Goal: Task Accomplishment & Management: Complete application form

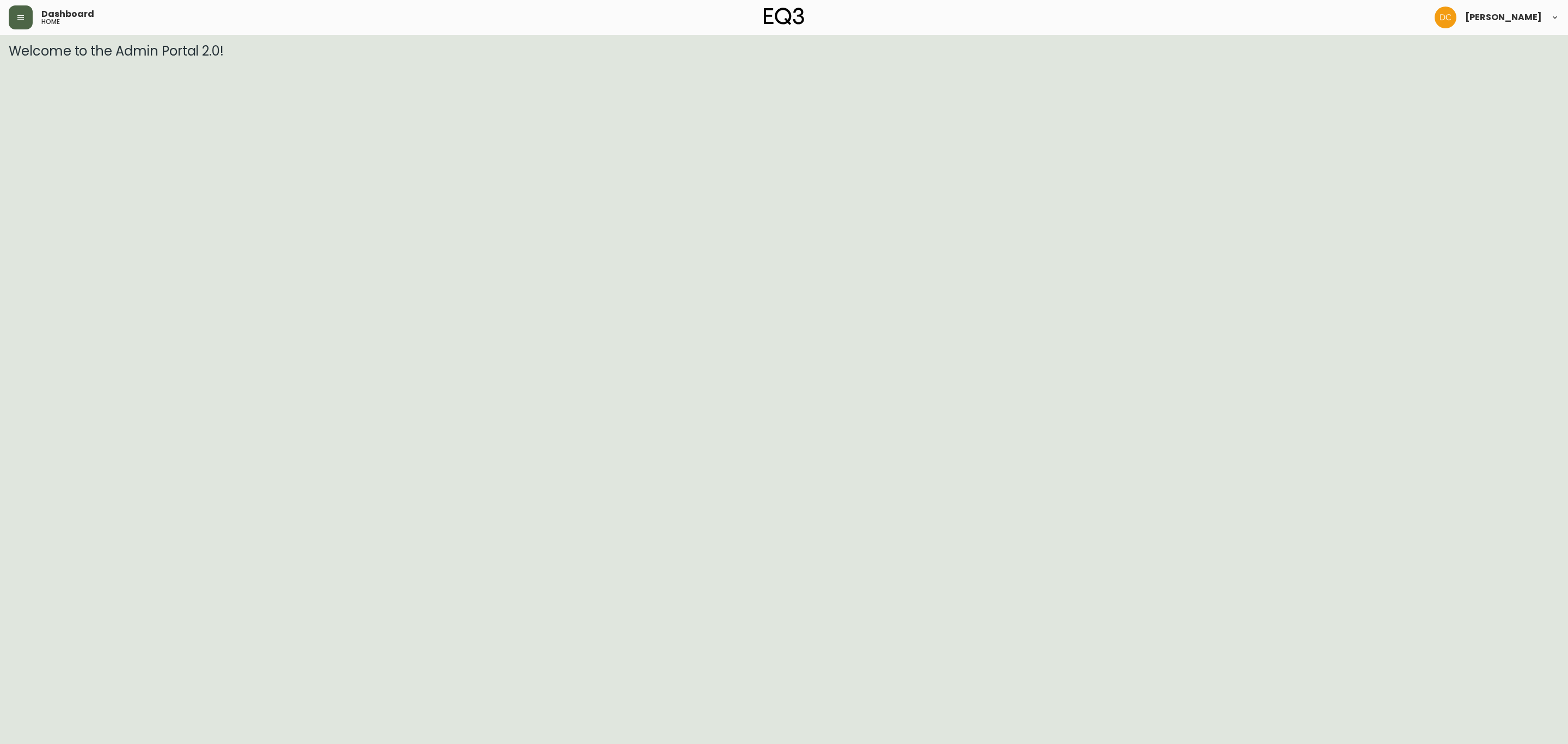
click at [17, 7] on button "button" at bounding box center [20, 17] width 24 height 24
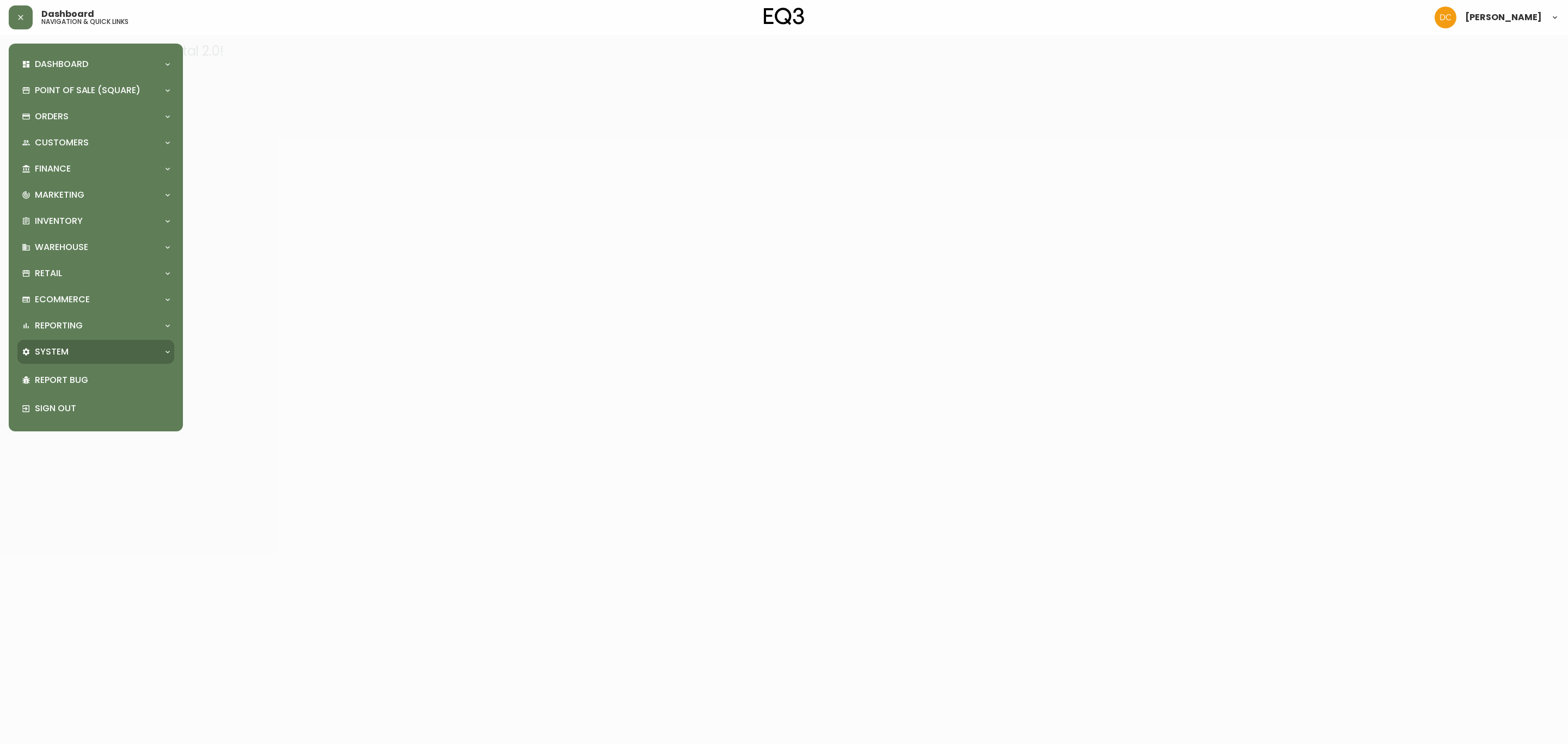
click at [87, 343] on div "System" at bounding box center [95, 352] width 157 height 24
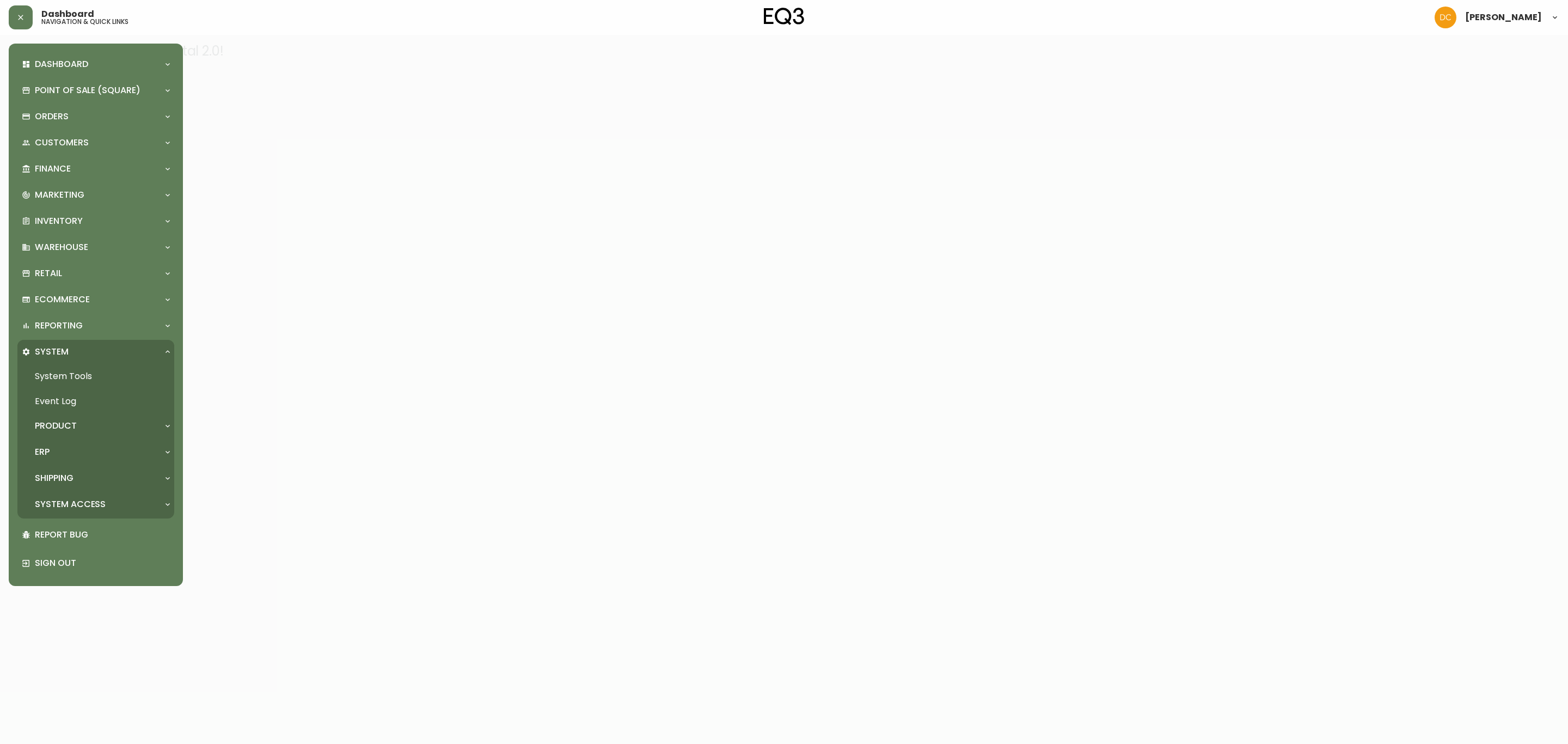
click at [86, 426] on div "Product" at bounding box center [91, 426] width 137 height 12
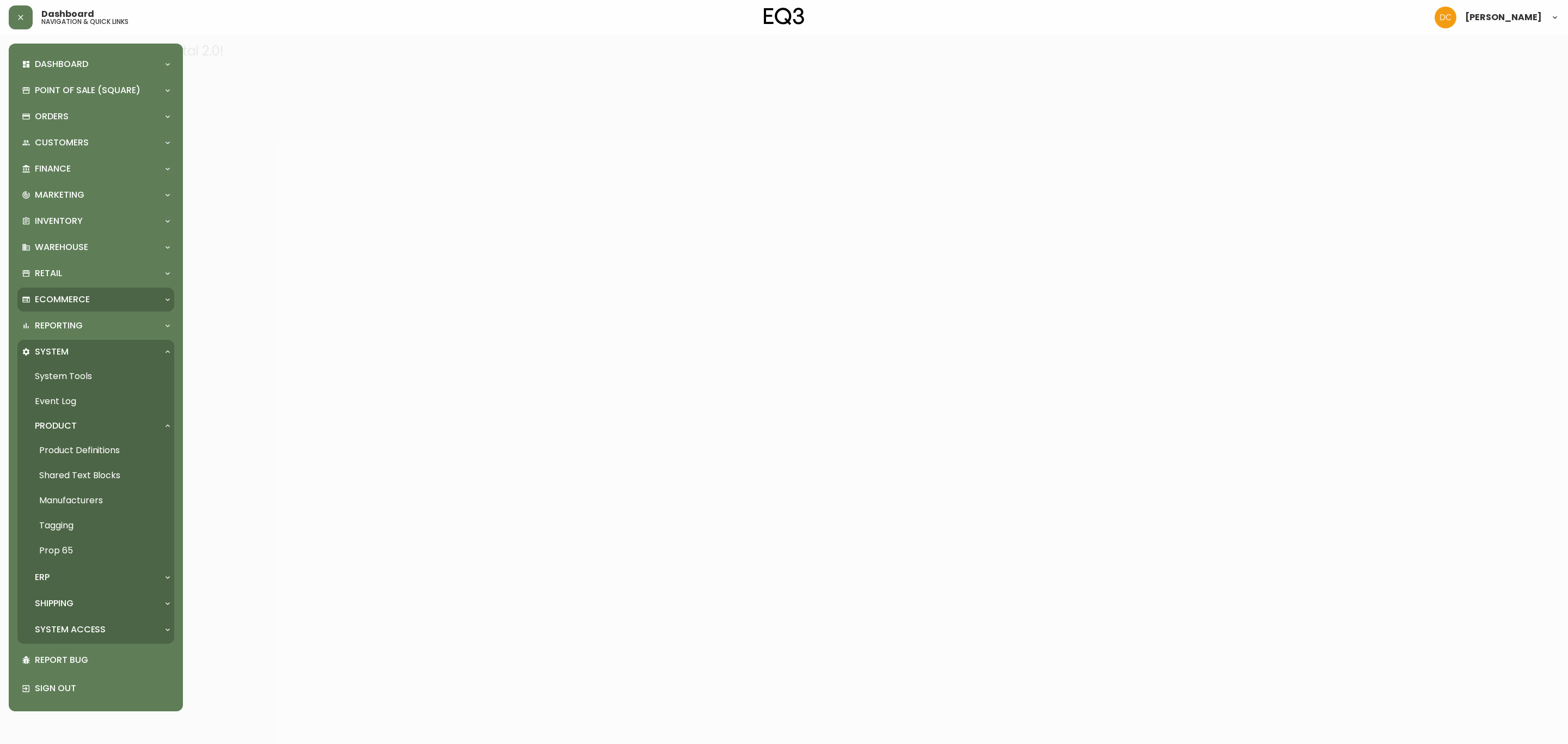
click at [99, 306] on div "Ecommerce" at bounding box center [95, 299] width 157 height 24
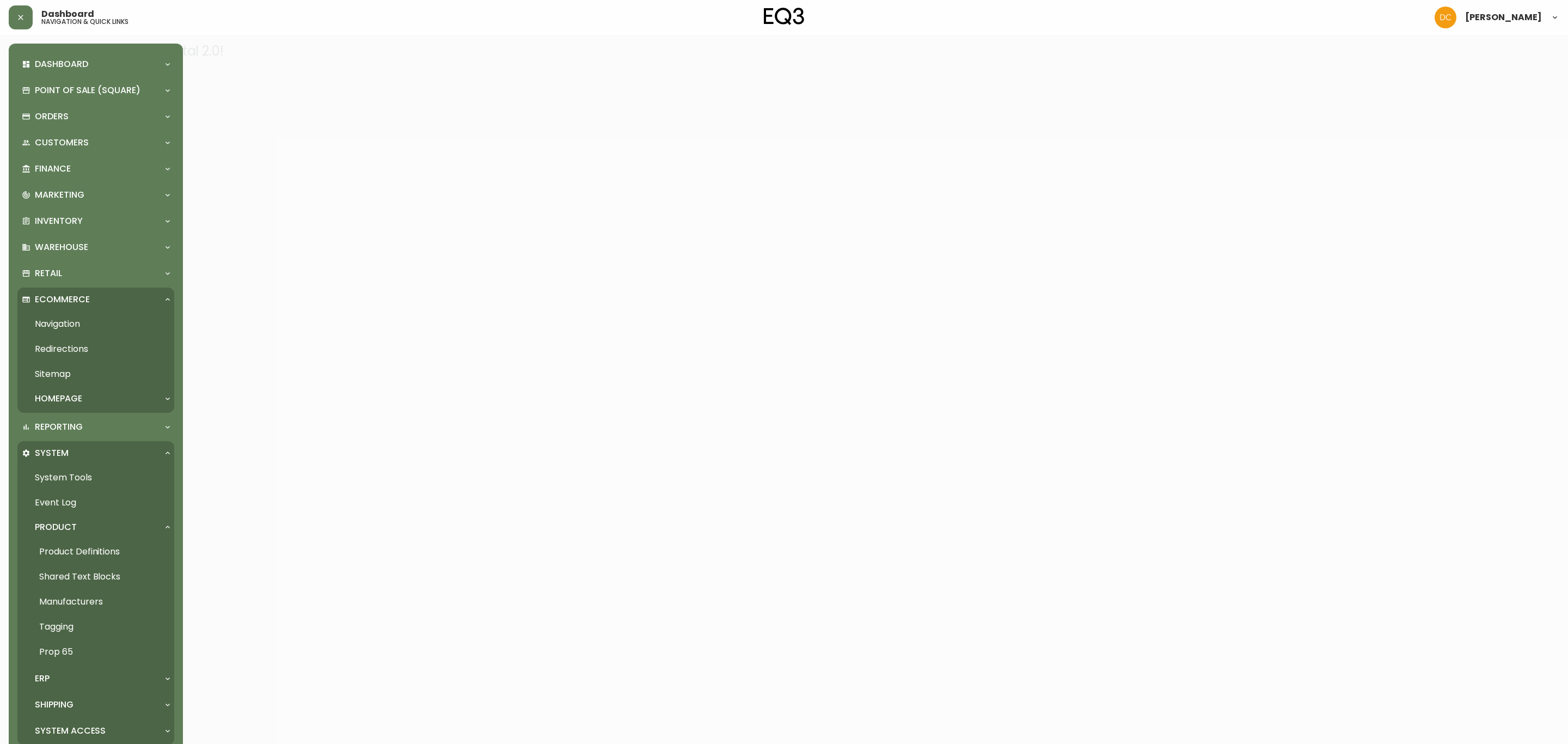
click at [107, 327] on link "Navigation" at bounding box center [95, 324] width 157 height 25
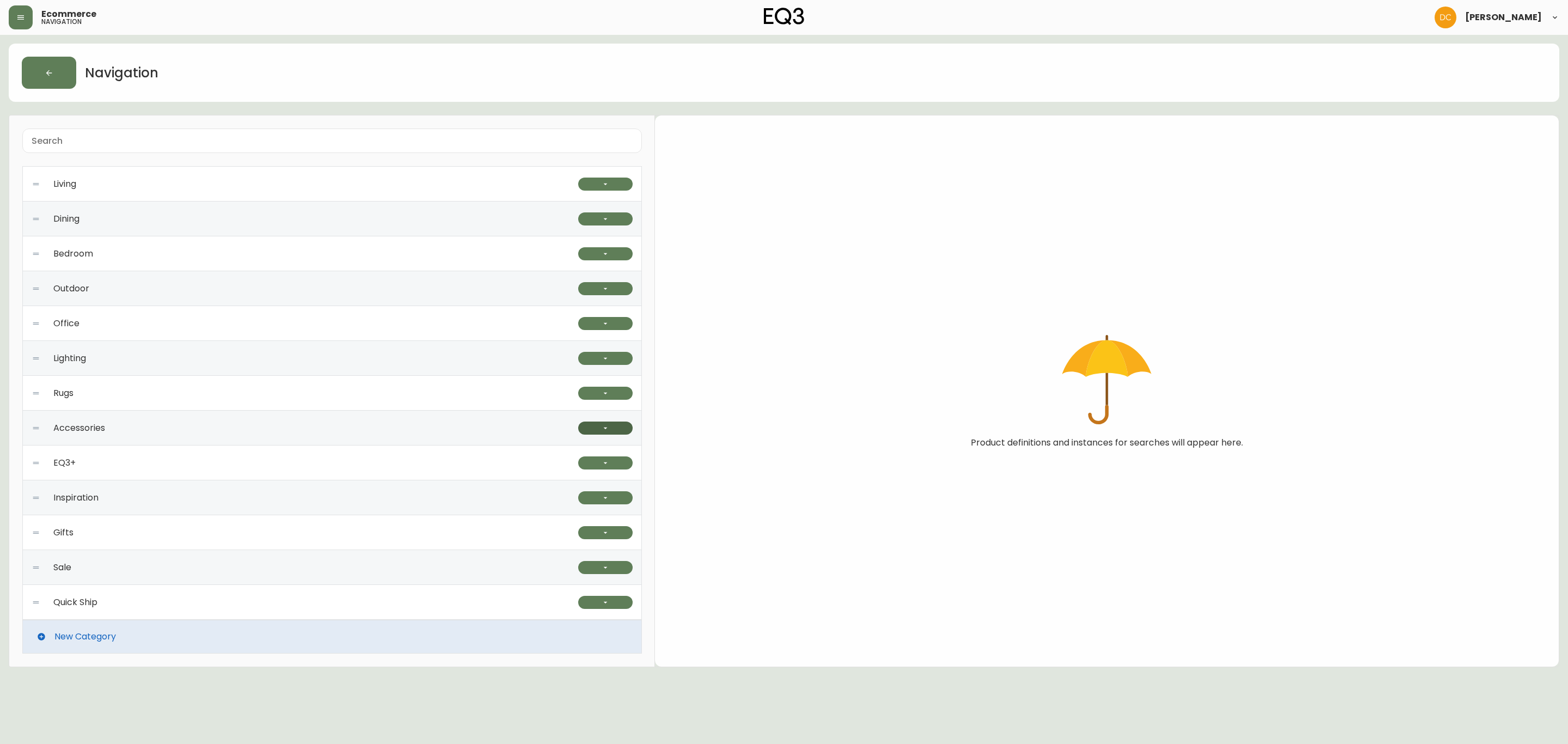
click at [615, 427] on button "button" at bounding box center [605, 428] width 55 height 13
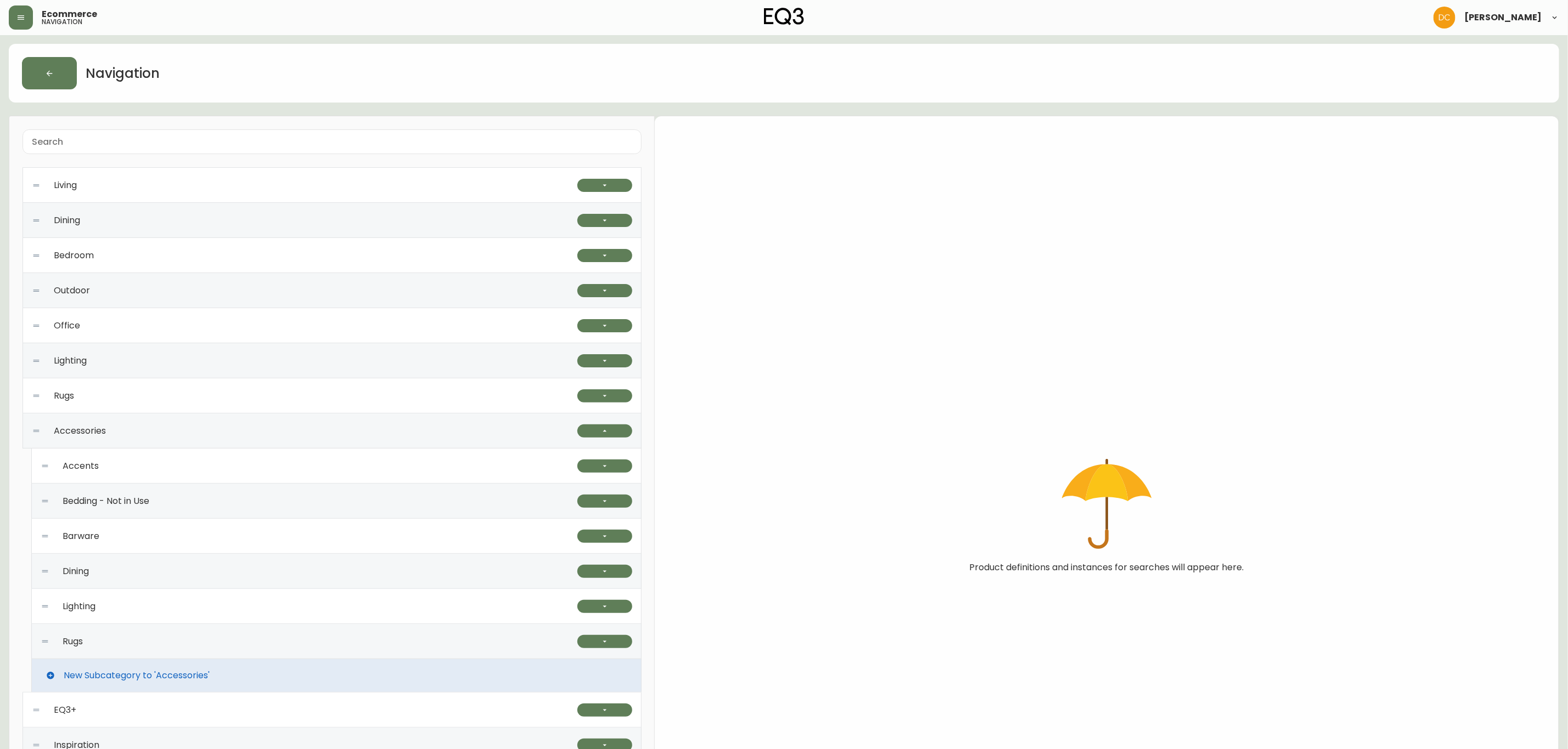
click at [238, 634] on div "Rugs" at bounding box center [308, 641] width 537 height 35
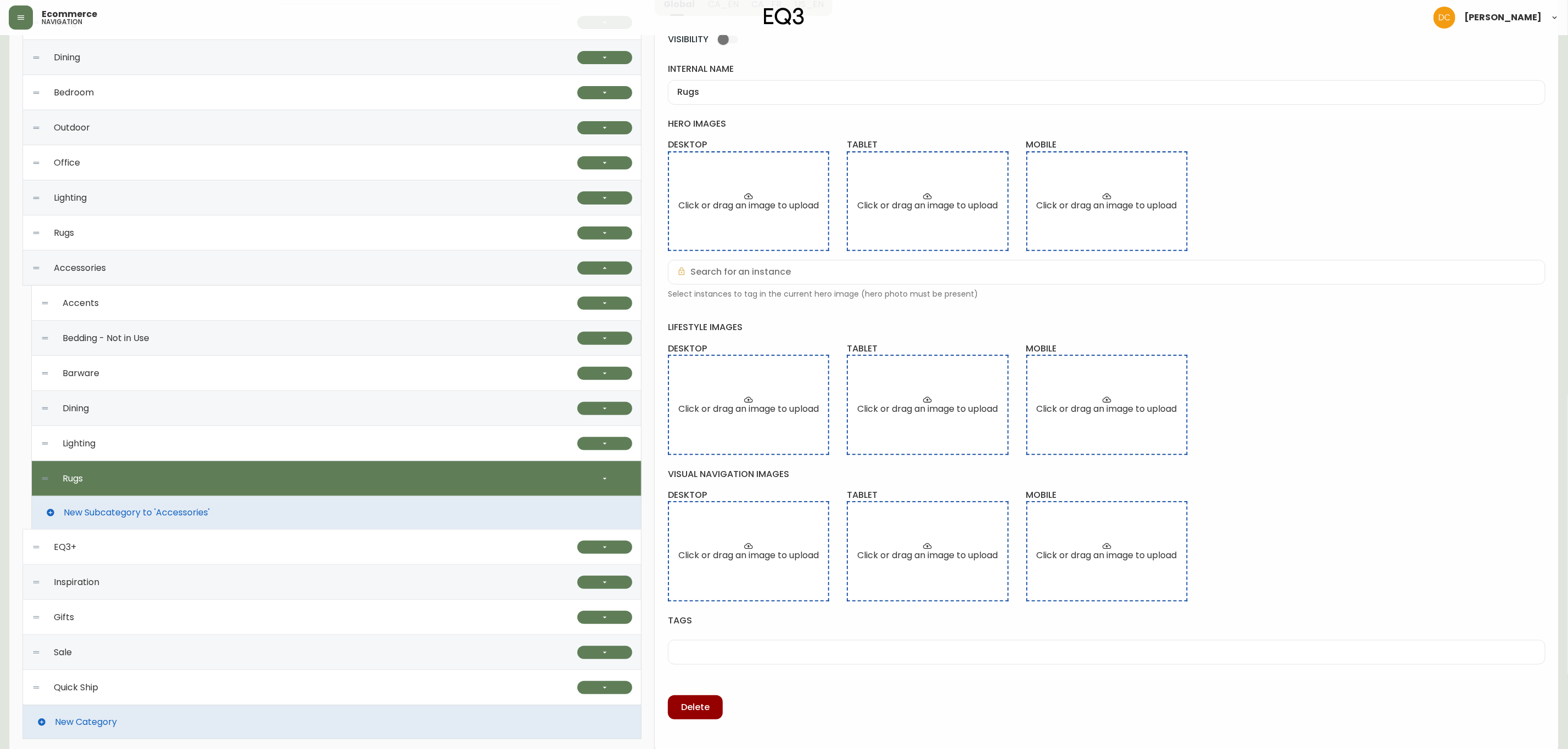
scroll to position [168, 0]
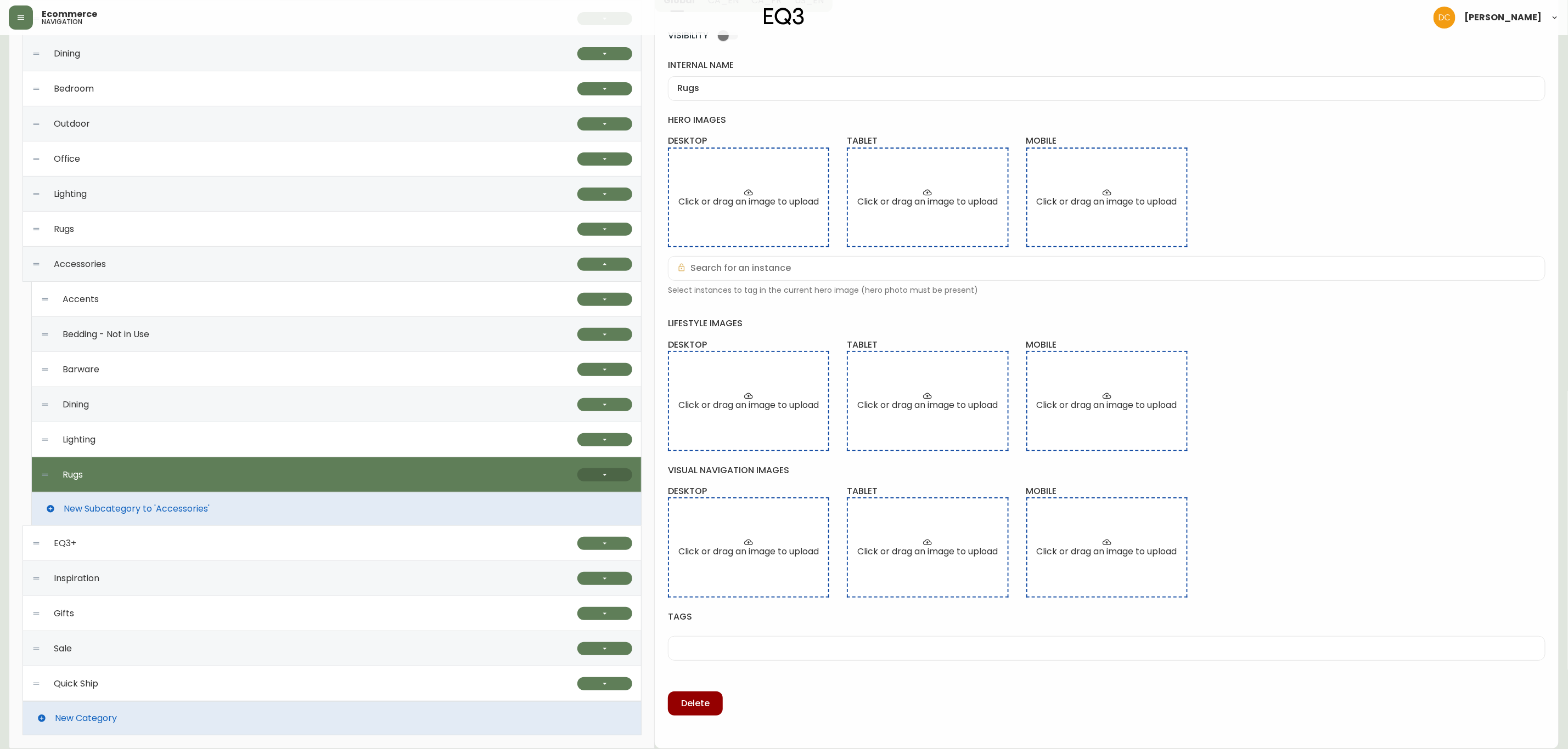
click at [620, 476] on button "button" at bounding box center [605, 475] width 55 height 13
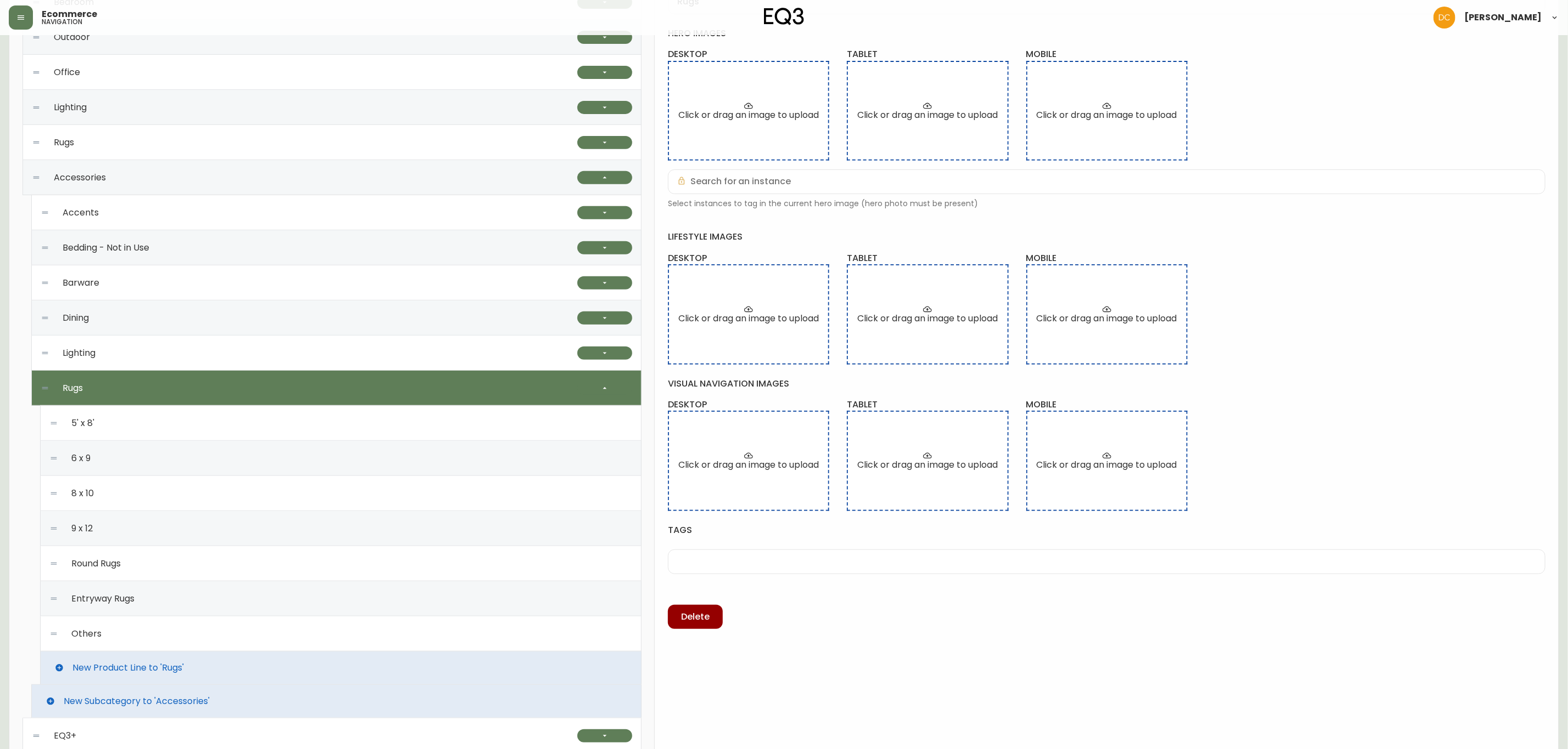
scroll to position [333, 0]
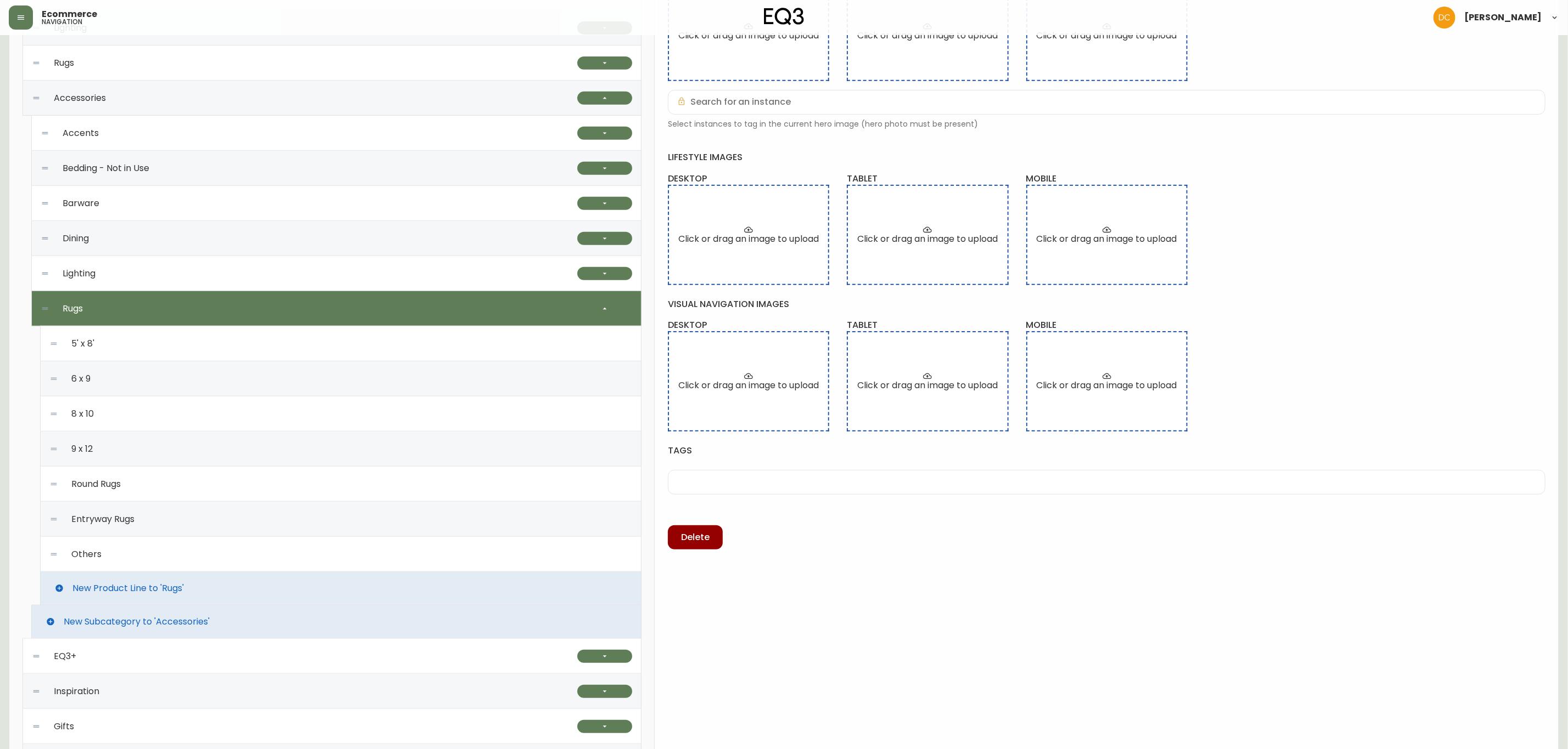
click at [180, 535] on div "Entryway Rugs" at bounding box center [340, 519] width 583 height 35
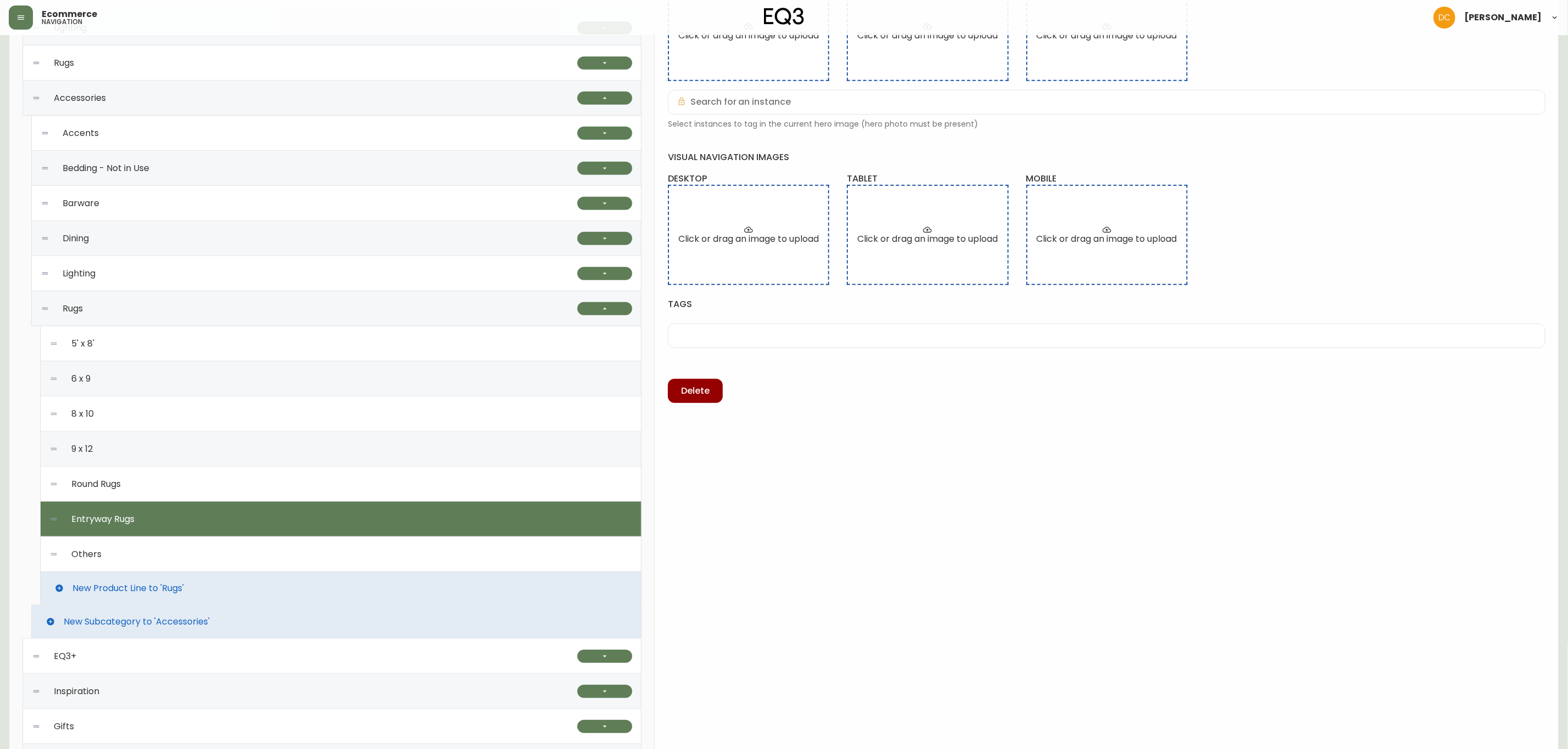
click at [178, 549] on div "Others" at bounding box center [340, 554] width 583 height 35
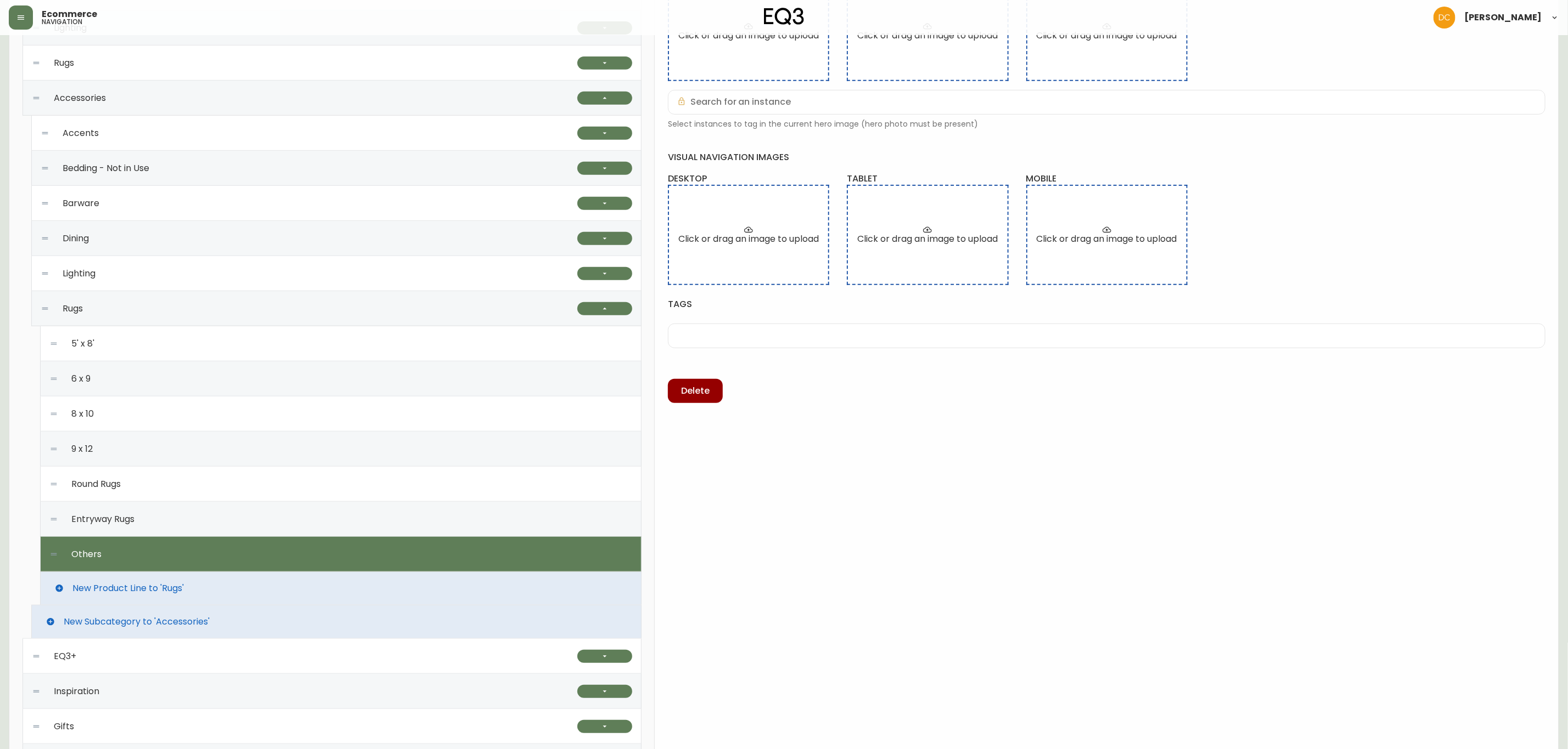
type input "Others"
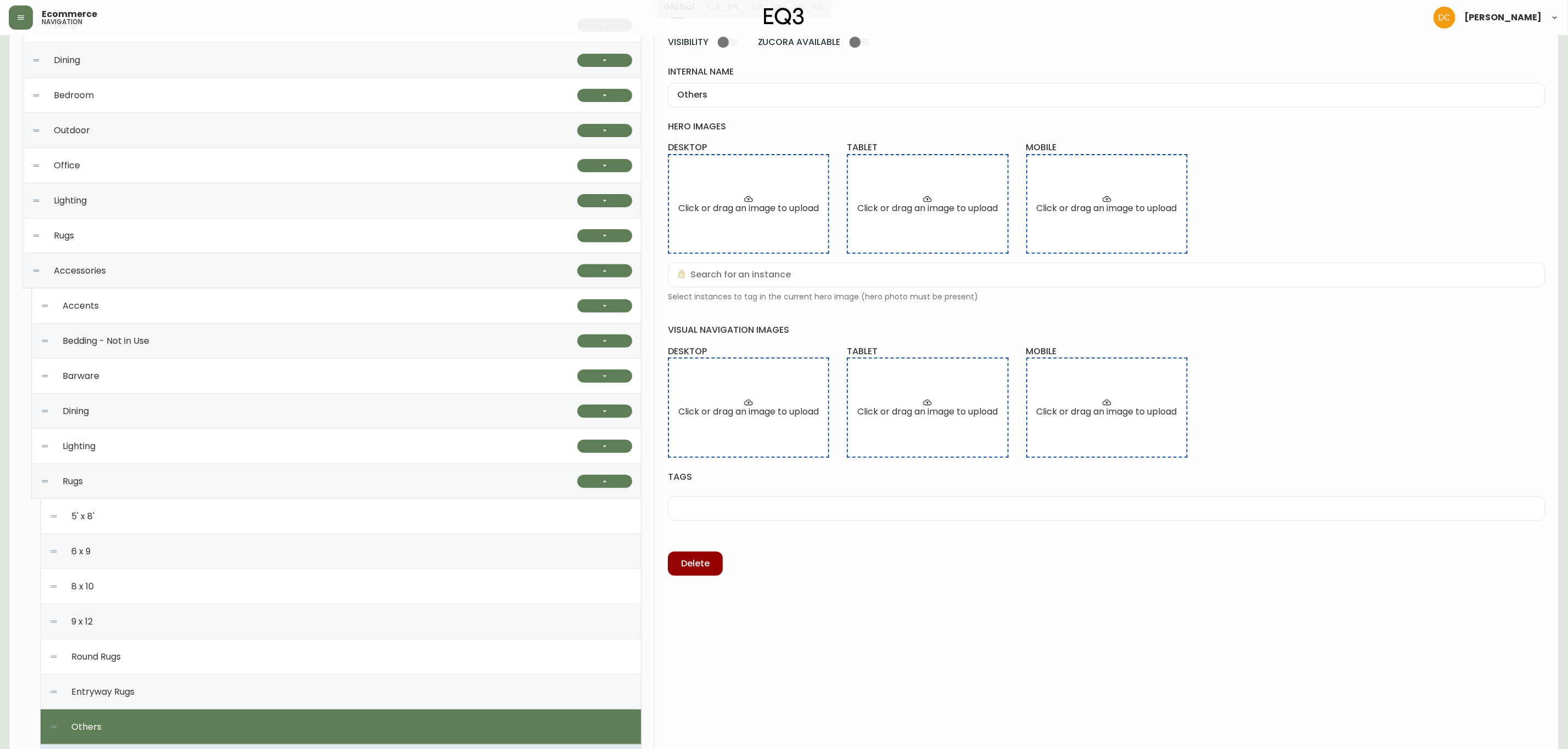
scroll to position [0, 0]
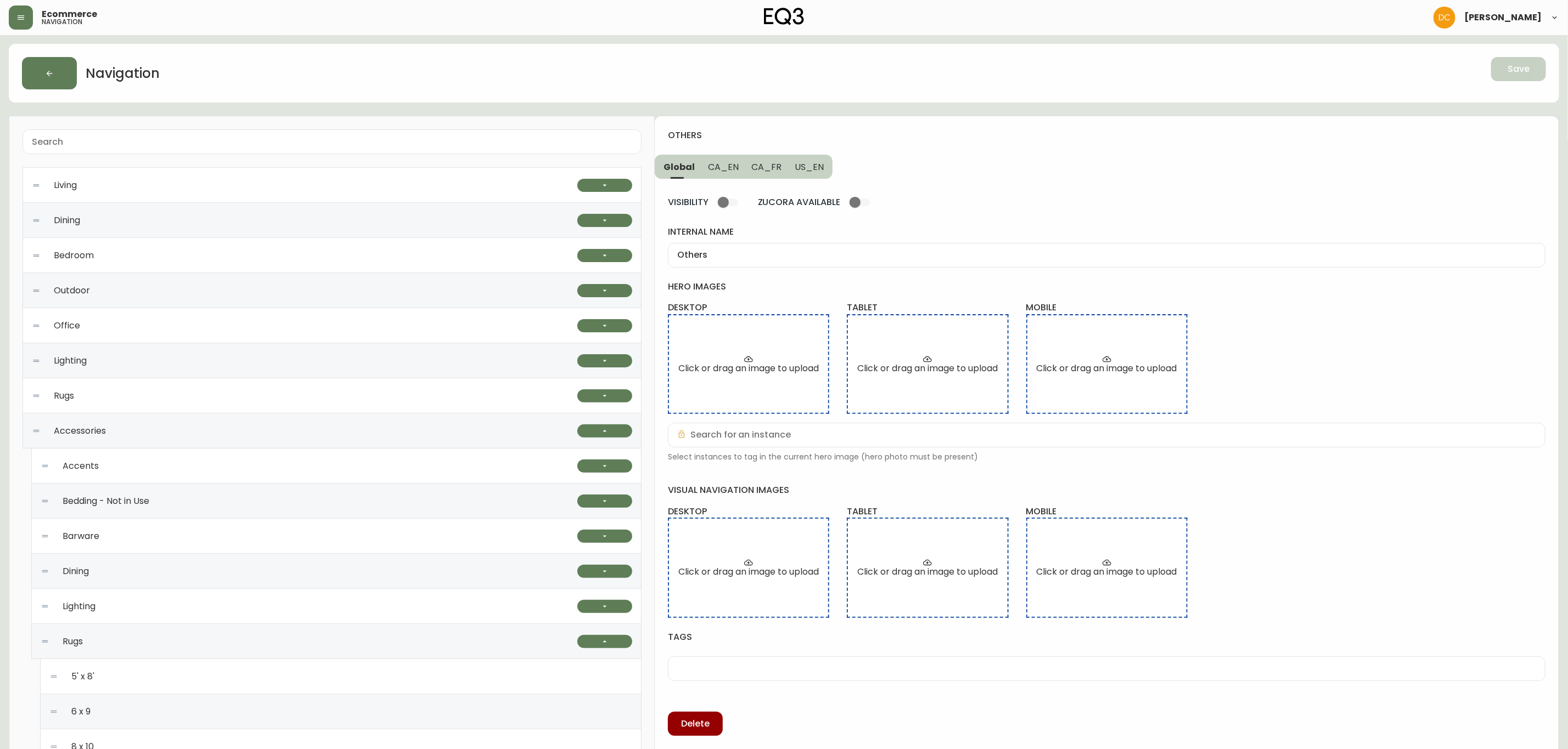
click at [717, 163] on span "CA_EN" at bounding box center [722, 167] width 30 height 11
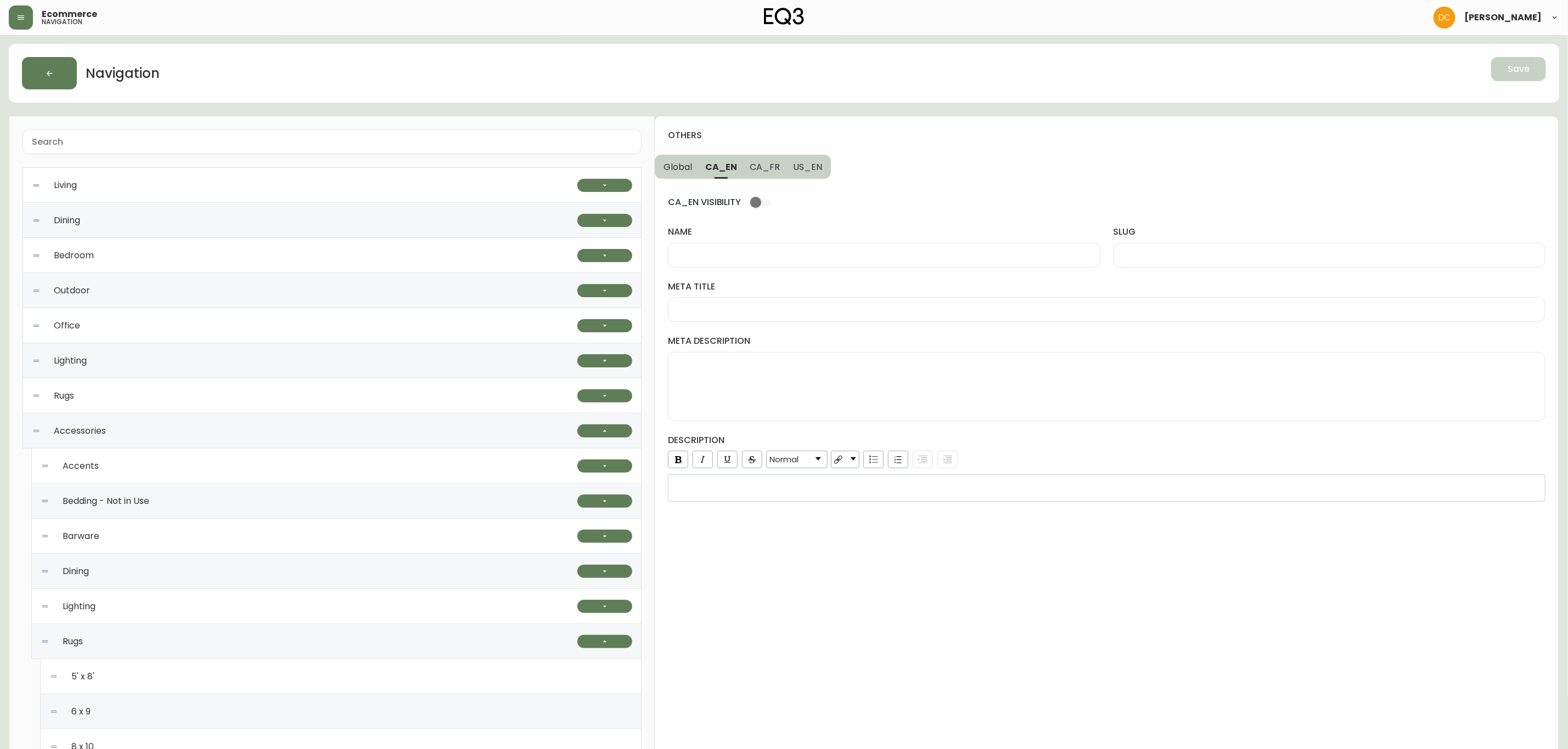
click at [761, 163] on span "CA_FR" at bounding box center [765, 167] width 30 height 11
drag, startPoint x: 717, startPoint y: 161, endPoint x: 699, endPoint y: 160, distance: 18.0
click at [717, 161] on span "CA_EN" at bounding box center [720, 167] width 30 height 11
click at [684, 163] on span "Global" at bounding box center [677, 167] width 29 height 11
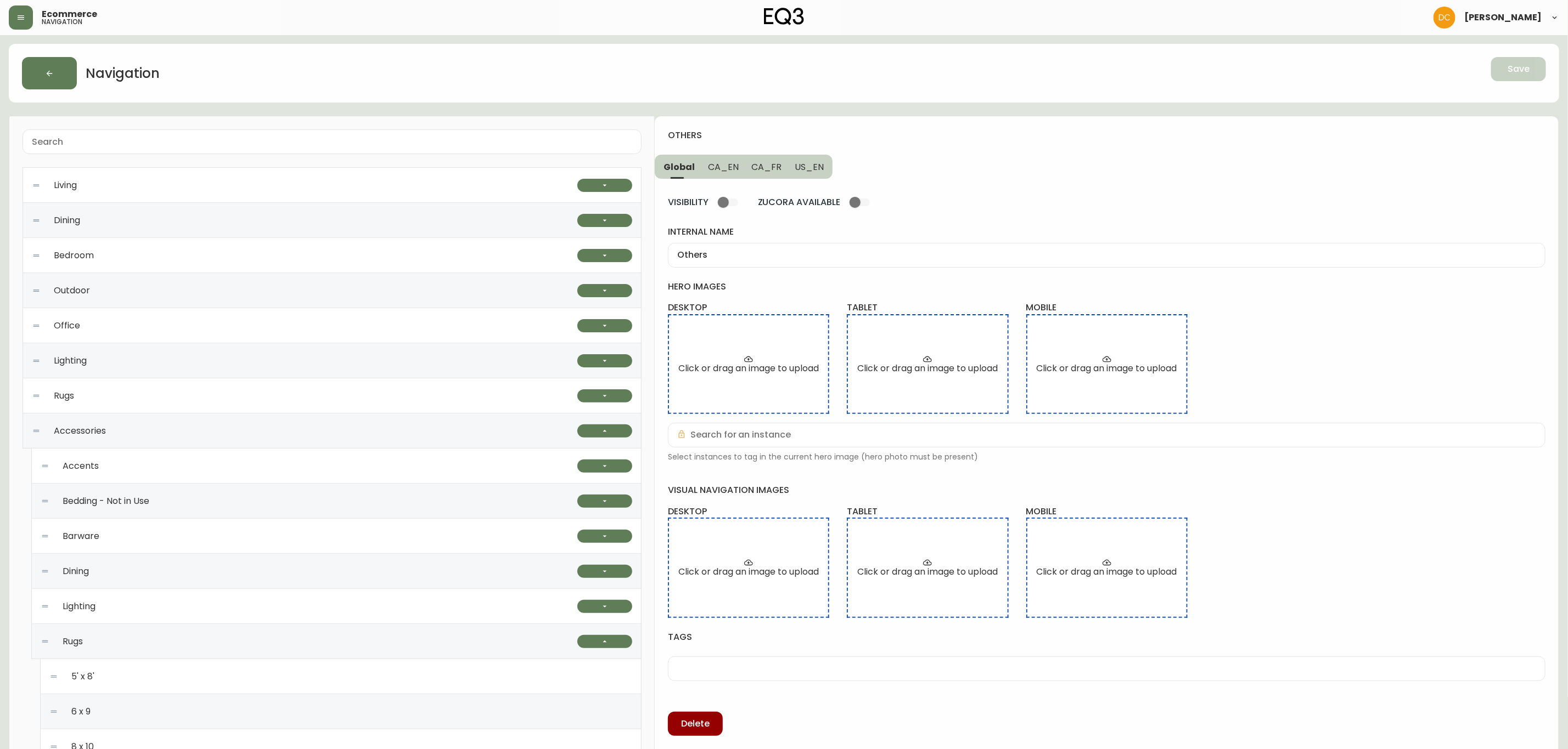
click at [723, 246] on div "Others" at bounding box center [1107, 255] width 878 height 25
click at [728, 164] on span "CA_EN" at bounding box center [722, 167] width 30 height 11
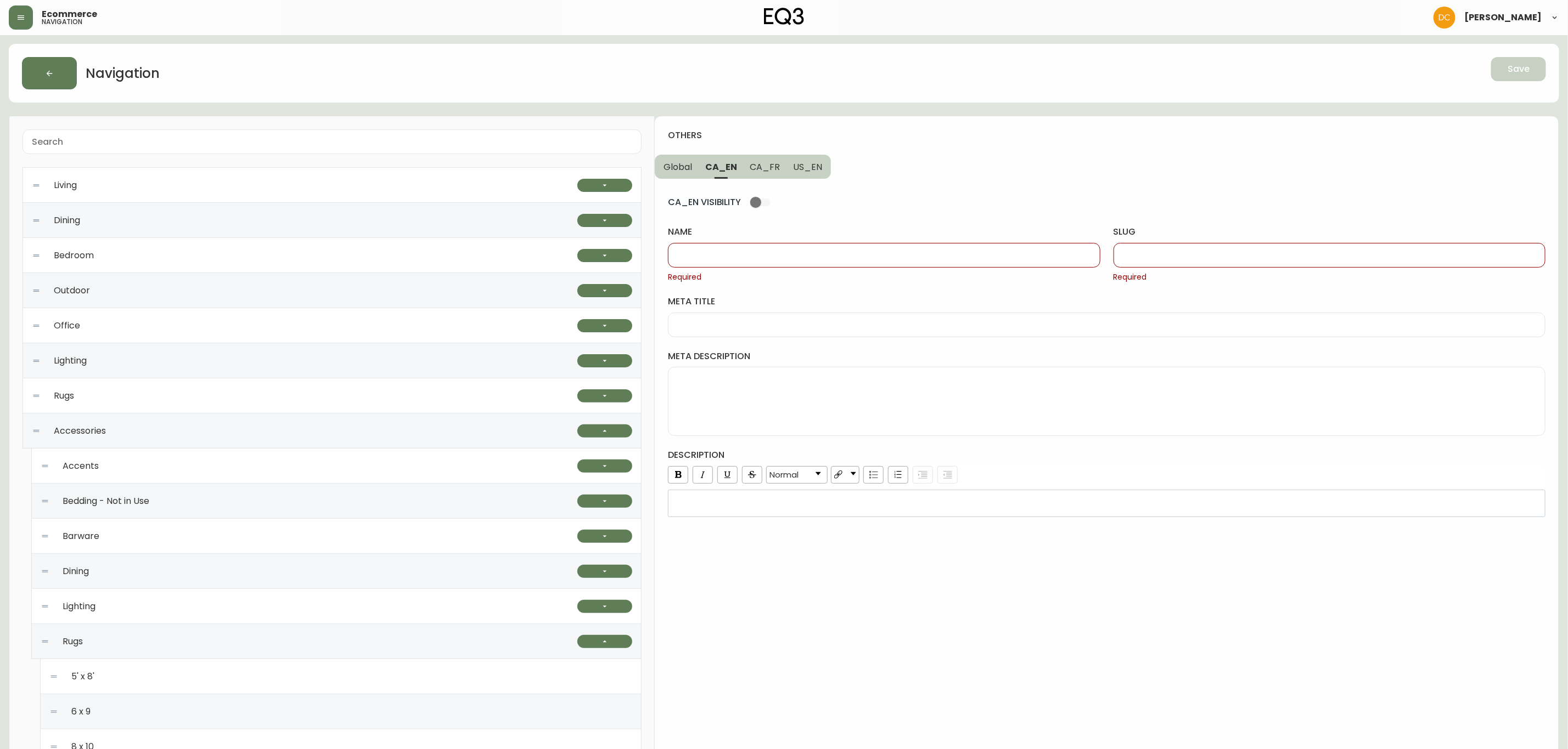
drag, startPoint x: 723, startPoint y: 242, endPoint x: 714, endPoint y: 255, distance: 15.8
click at [719, 246] on div at bounding box center [884, 255] width 432 height 25
paste input "Others"
type input "Others"
click at [1173, 262] on div at bounding box center [1330, 255] width 432 height 25
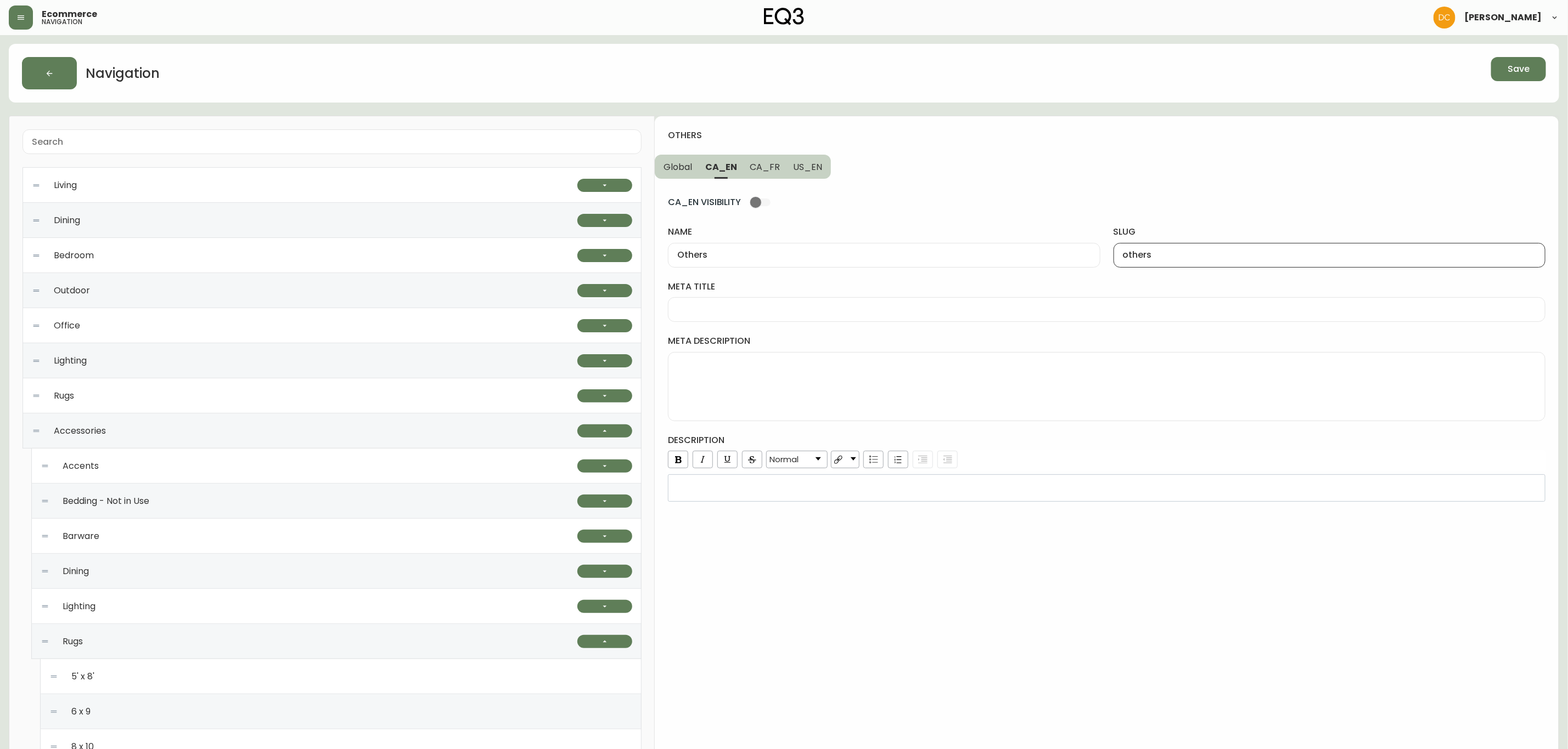
type input "others"
click at [809, 168] on span "US_EN" at bounding box center [807, 167] width 29 height 11
drag, startPoint x: 1146, startPoint y: 255, endPoint x: 1105, endPoint y: 257, distance: 41.0
click at [1146, 255] on input "slug" at bounding box center [1329, 255] width 413 height 11
paste input "others"
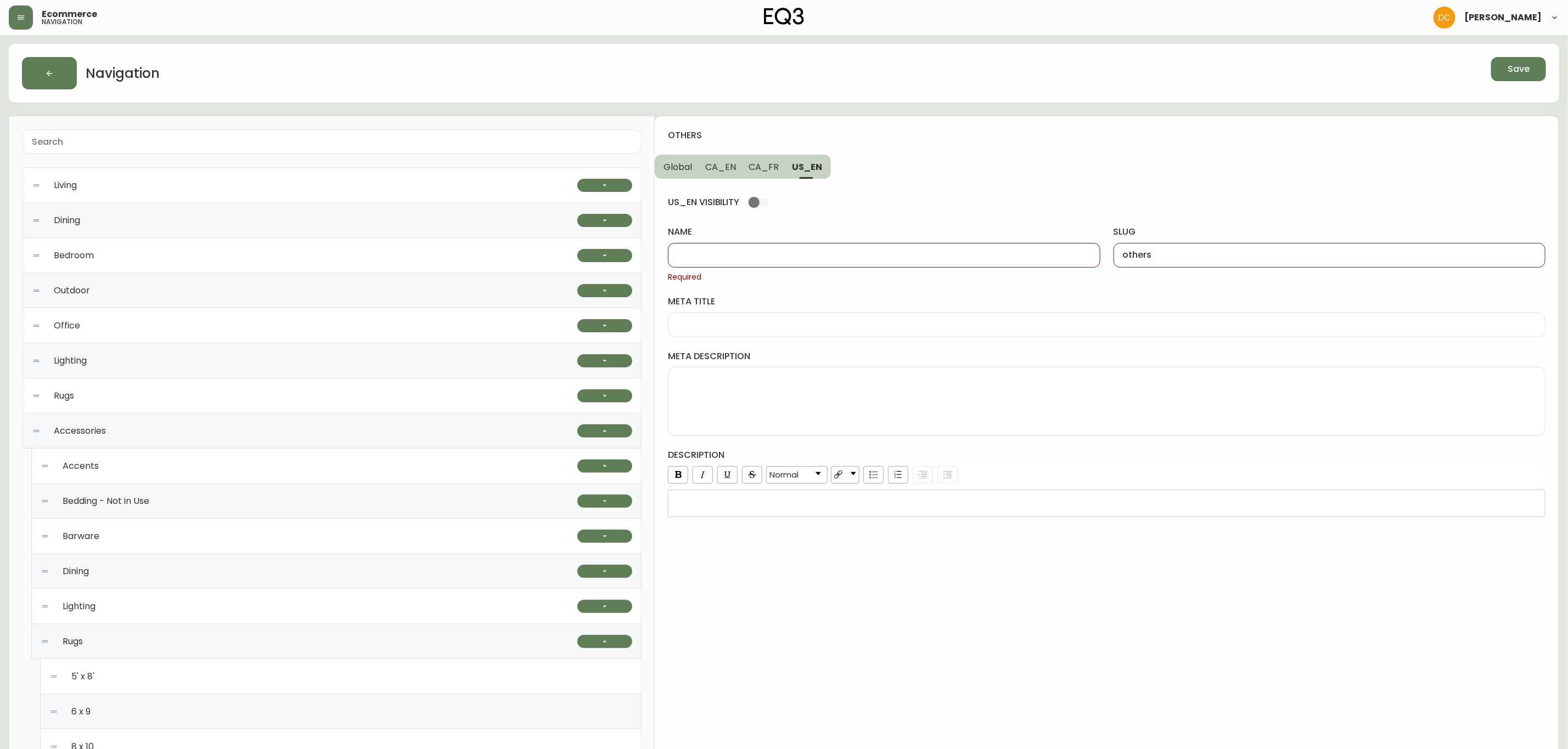
type input "others"
click at [966, 260] on input "name" at bounding box center [883, 255] width 413 height 11
type input "Others"
click at [738, 159] on button "CA_EN" at bounding box center [720, 166] width 44 height 24
click at [781, 165] on button "CA_FR" at bounding box center [765, 166] width 44 height 24
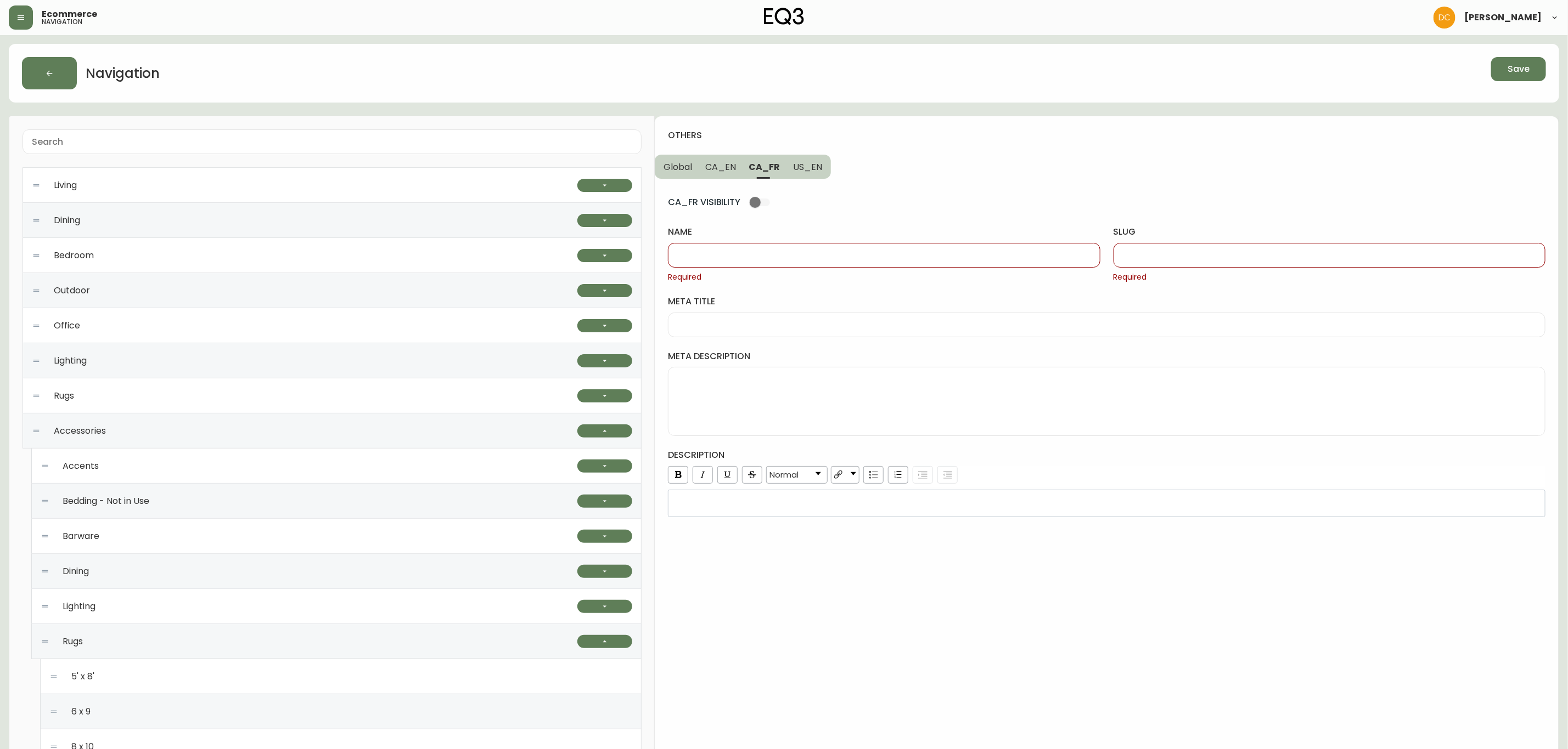
click at [764, 246] on div at bounding box center [884, 255] width 432 height 25
type input "Autres"
click at [1177, 254] on input "slug" at bounding box center [1329, 255] width 413 height 11
type input "autres"
click at [779, 315] on input "meta title" at bounding box center [1106, 310] width 859 height 11
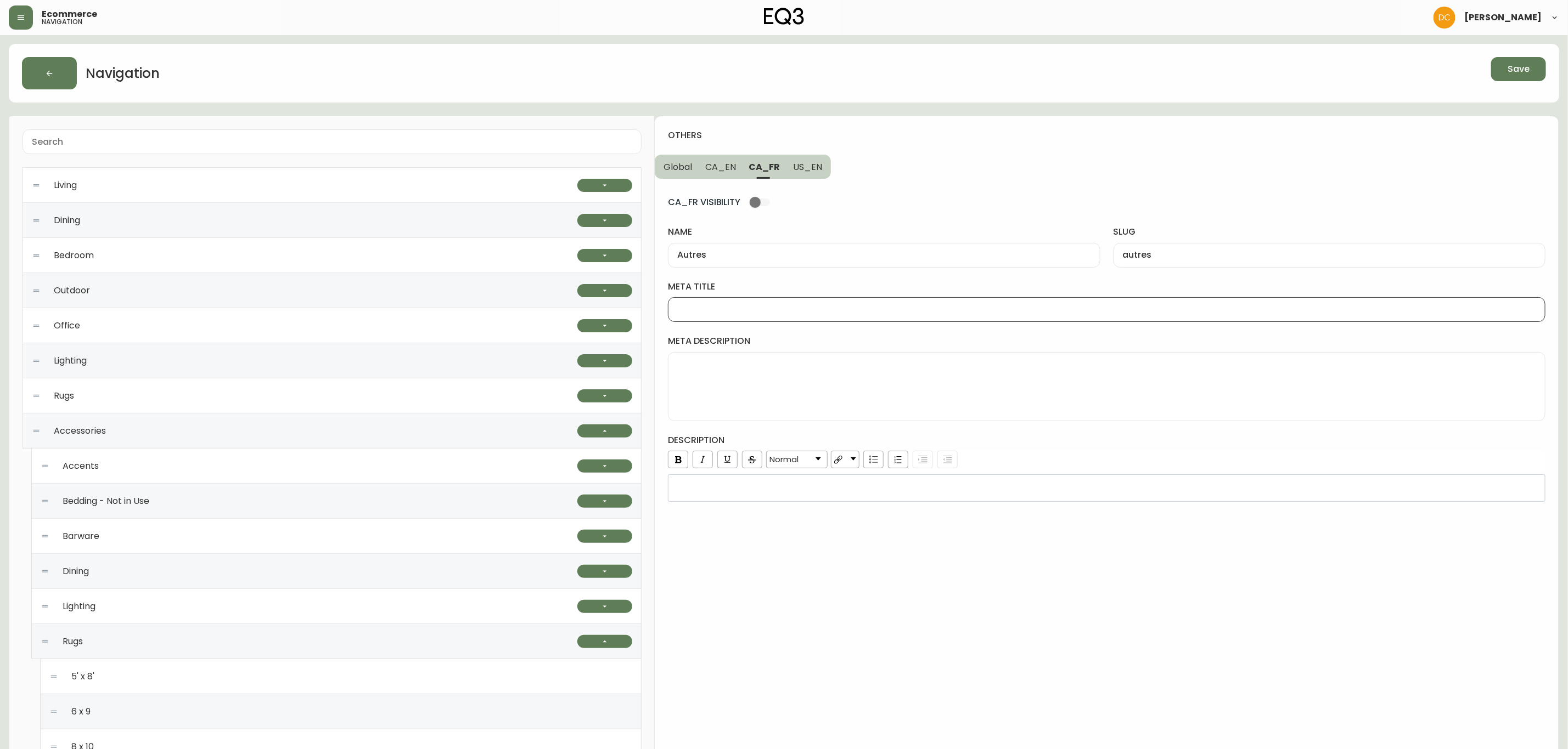
click at [712, 170] on span "CA_EN" at bounding box center [720, 167] width 30 height 11
type input "Others"
type input "others"
click at [743, 296] on div "meta title" at bounding box center [1107, 301] width 878 height 41
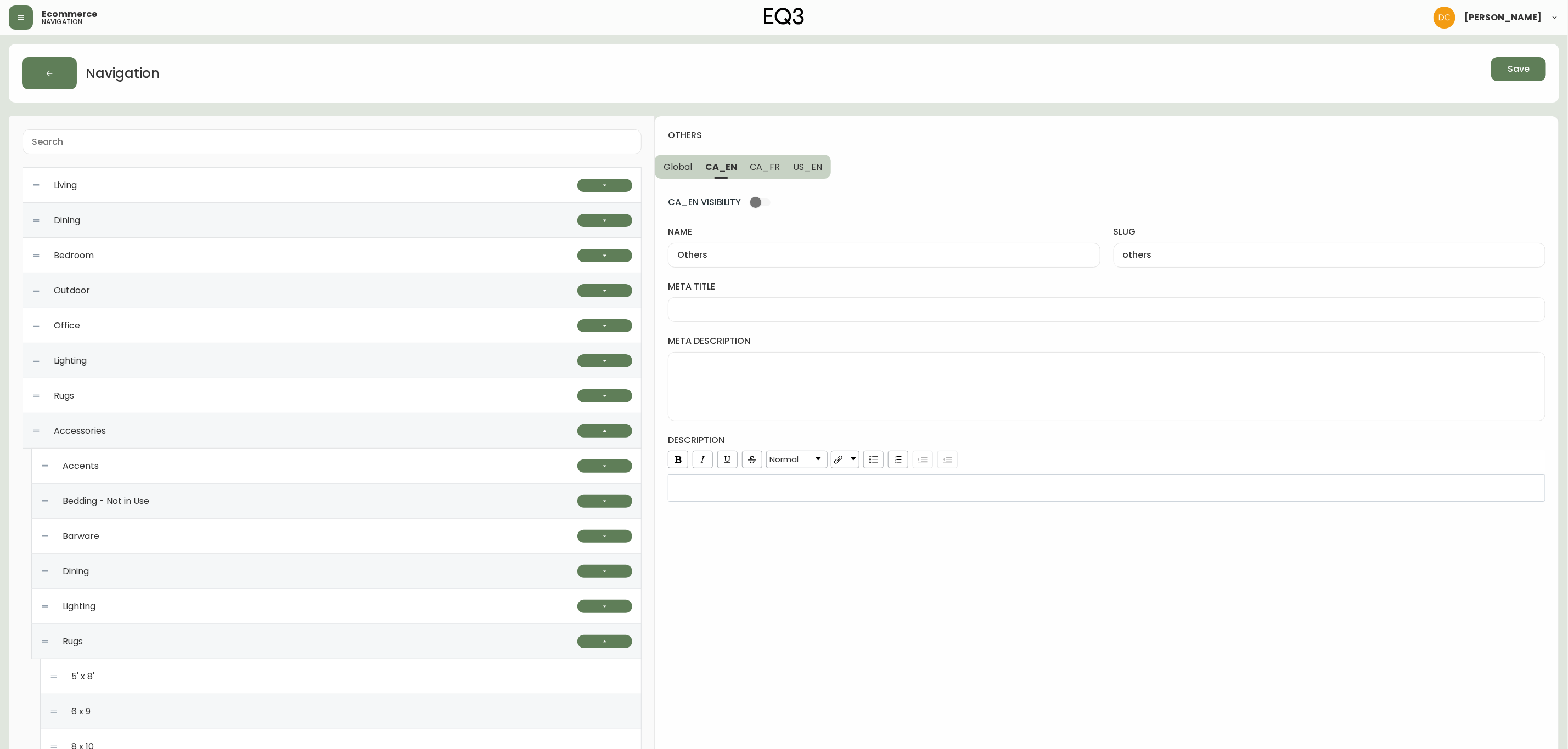
click at [740, 300] on div at bounding box center [1107, 310] width 878 height 25
paste input "Modern Rugs | Sheepskin Rugs and Rug Pads"
type input "Modern Rugs | Sheepskin Rugs and Rug Pads"
drag, startPoint x: 751, startPoint y: 163, endPoint x: 787, endPoint y: 215, distance: 63.2
click at [751, 163] on span "CA_FR" at bounding box center [765, 167] width 30 height 11
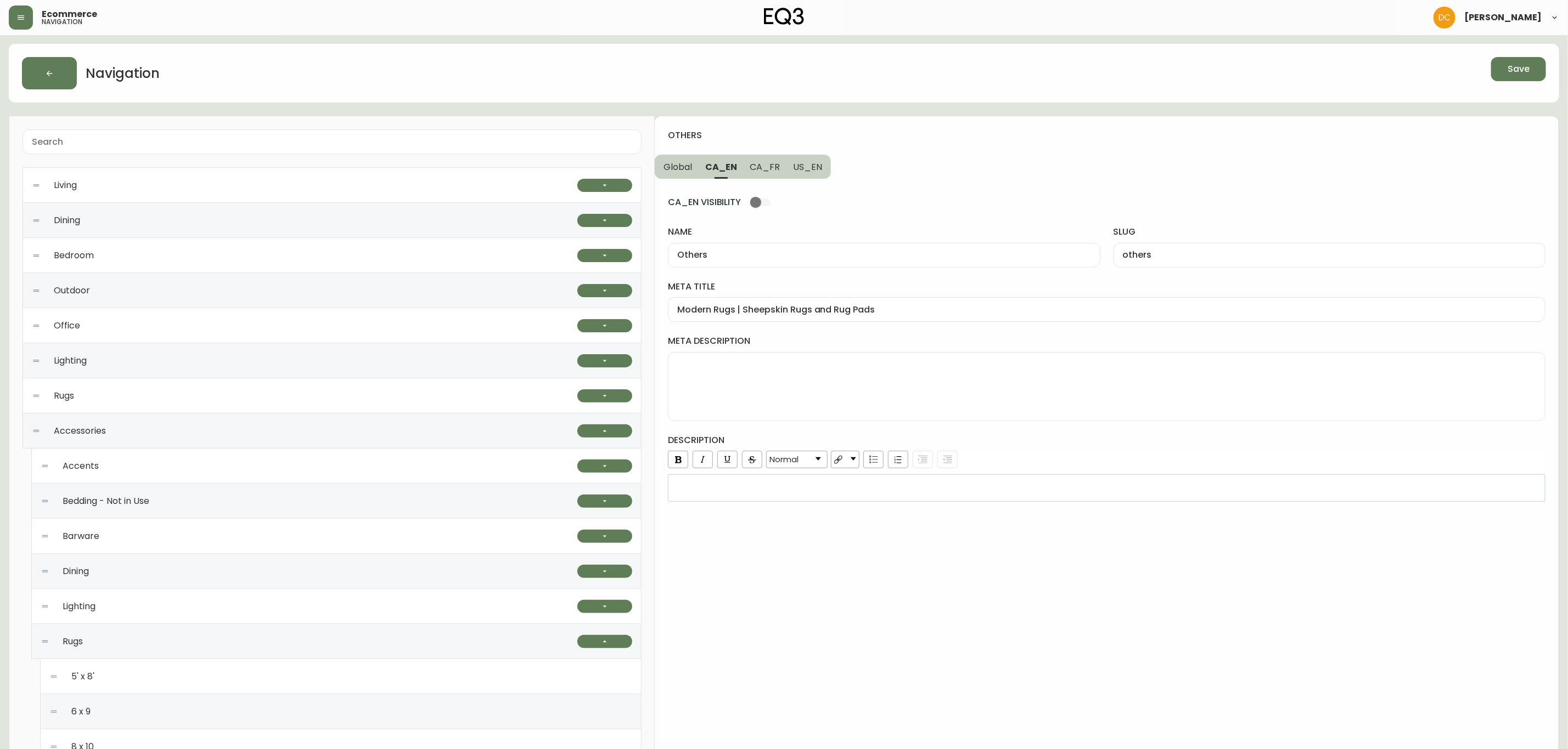
type input "Autres"
type input "autres"
click at [791, 318] on div at bounding box center [1107, 310] width 878 height 25
paste input "Petits tapis | Collection de carpettes modernes | Embellissement maison"
type input "Petits tapis | Collection de carpettes modernes | Embellissement maison"
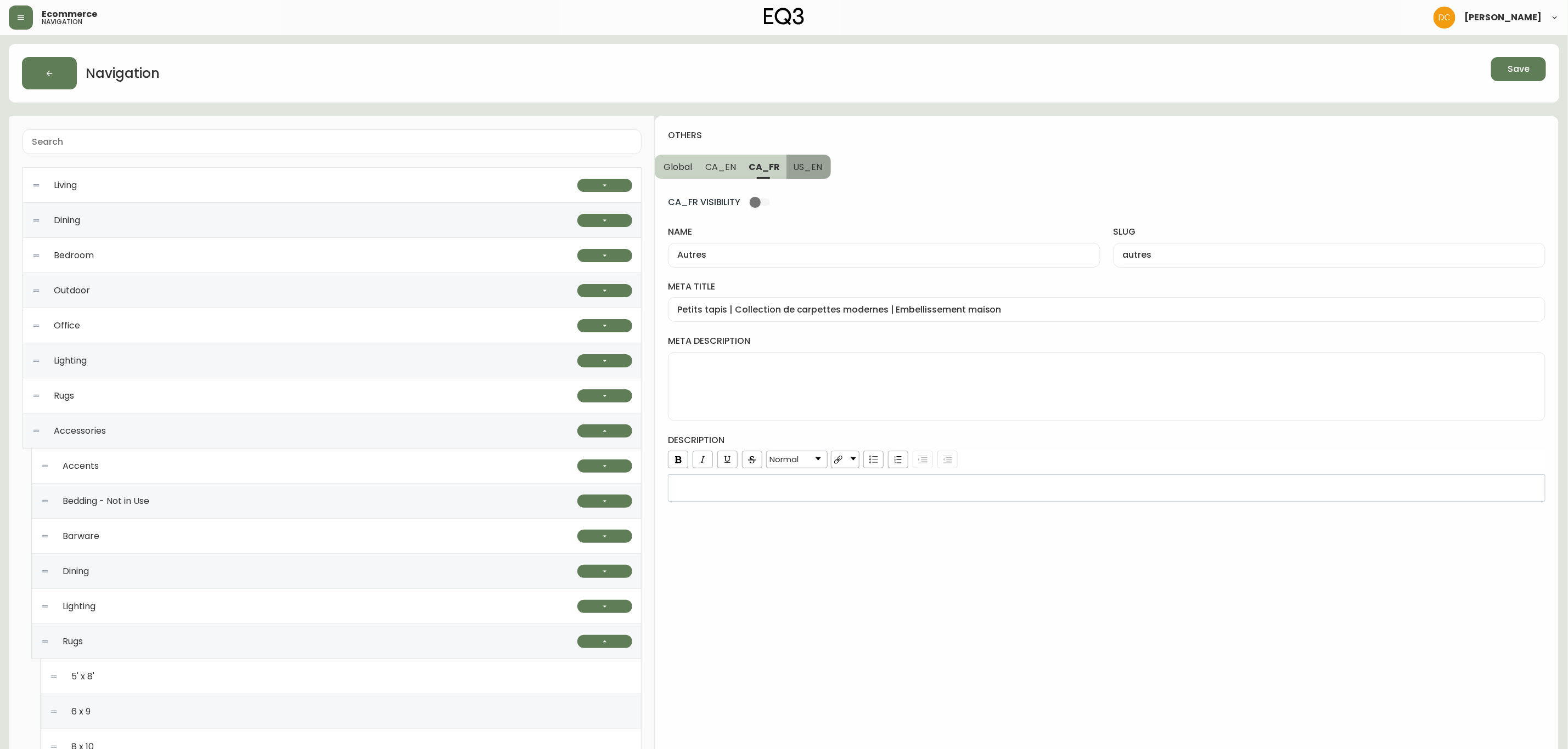
drag, startPoint x: 817, startPoint y: 165, endPoint x: 822, endPoint y: 199, distance: 34.4
click at [817, 165] on span "US_EN" at bounding box center [807, 167] width 29 height 11
type input "Others"
type input "others"
click at [820, 303] on div at bounding box center [1107, 310] width 878 height 25
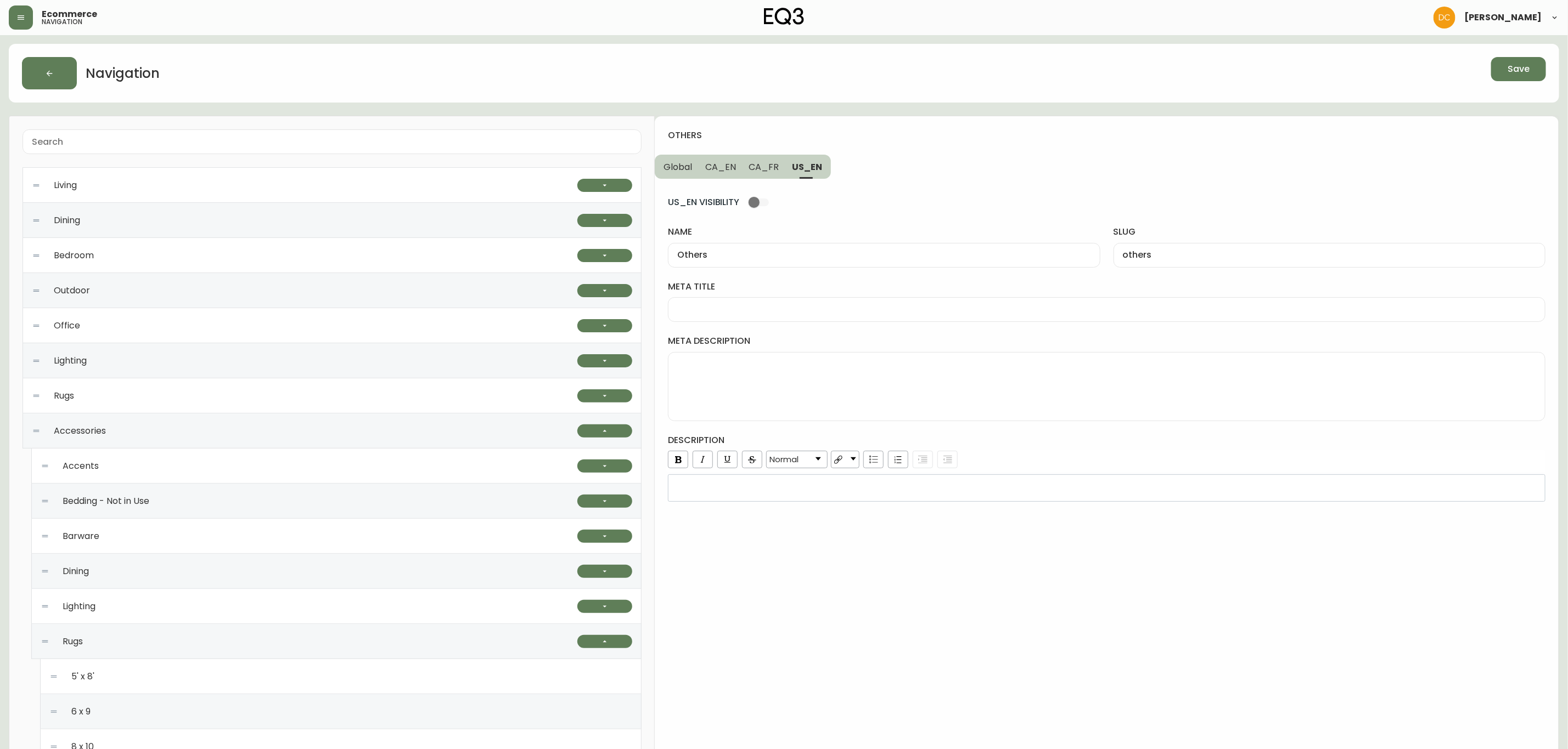
paste input "Modern Rugs | Sheepskin Rugs and Rug Pads"
type input "Modern Rugs | Sheepskin Rugs and Rug Pads"
click at [714, 171] on span "CA_EN" at bounding box center [720, 167] width 30 height 11
click at [761, 374] on textarea "meta description" at bounding box center [1106, 386] width 859 height 55
paste textarea "Looking for a rug that's little more interesting? Shop our high-quality sheepsk…"
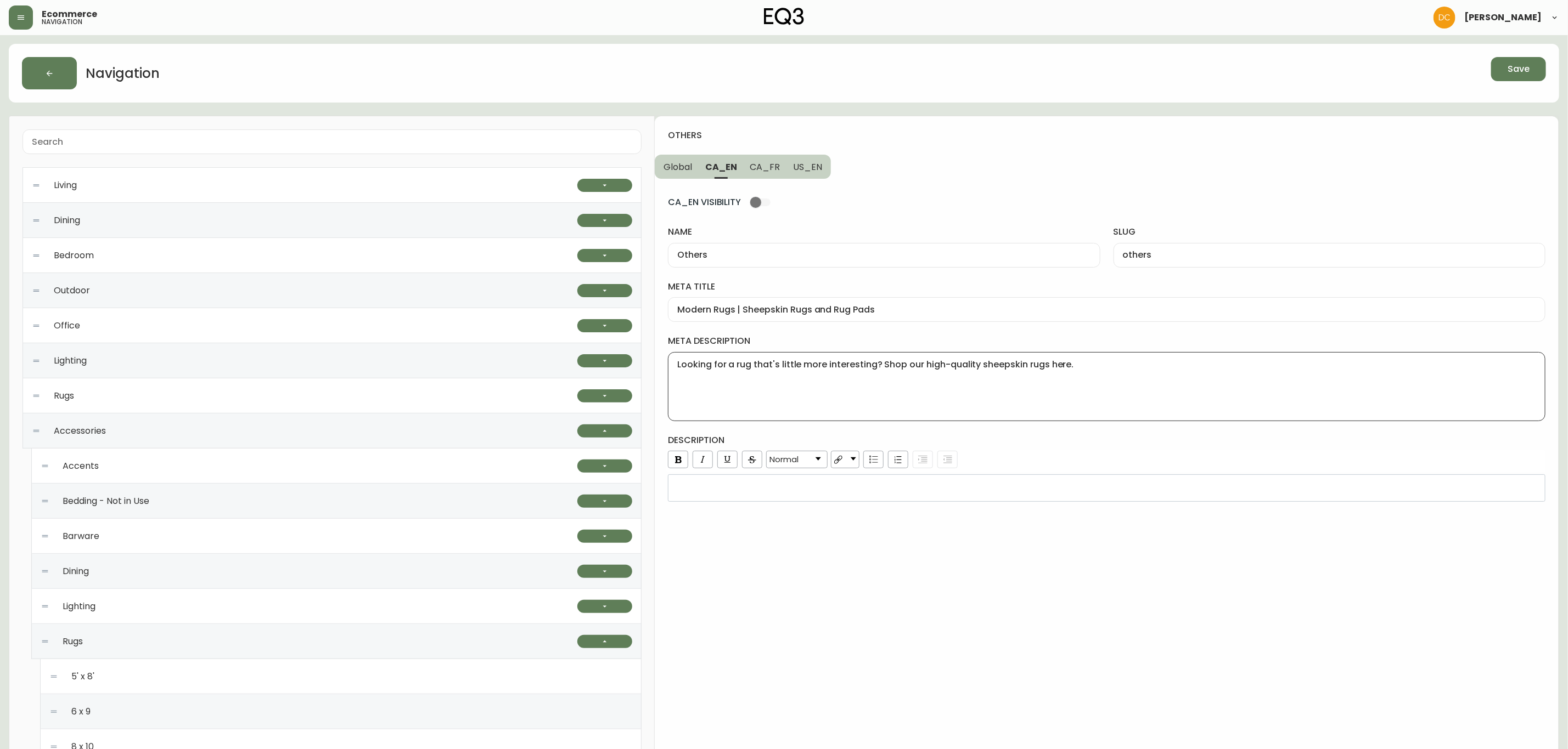
type textarea "Looking for a rug that's little more interesting? Shop our high-quality sheepsk…"
click at [791, 492] on div "rdw-editor" at bounding box center [1107, 488] width 863 height 11
click at [835, 583] on div "others Global CA_EN CA_FR US_EN CA_EN VISIBILITY name Others slug others meta t…" at bounding box center [1107, 655] width 904 height 1078
click at [764, 159] on button "CA_FR" at bounding box center [765, 166] width 44 height 24
type input "Autres"
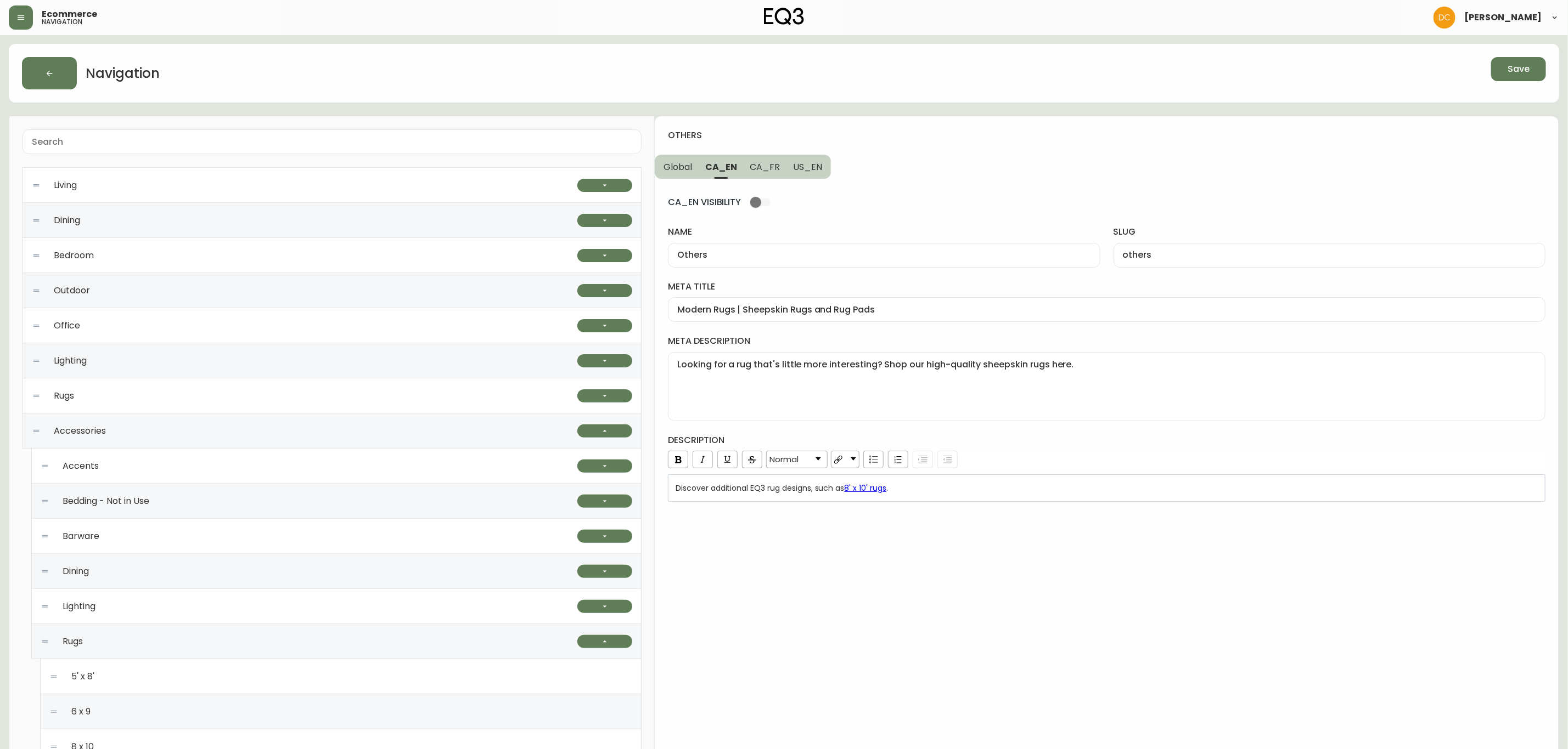
type input "autres"
type input "Petits tapis | Collection de carpettes modernes | Embellissement maison"
click at [776, 377] on textarea "meta description" at bounding box center [1106, 386] width 859 height 55
paste textarea "Cherchez-vous une carpette qui sort un peu de l’ordinaire? Magasinez nos tapis …"
type textarea "Cherchez-vous une carpette qui sort un peu de l’ordinaire? Magasinez nos tapis …"
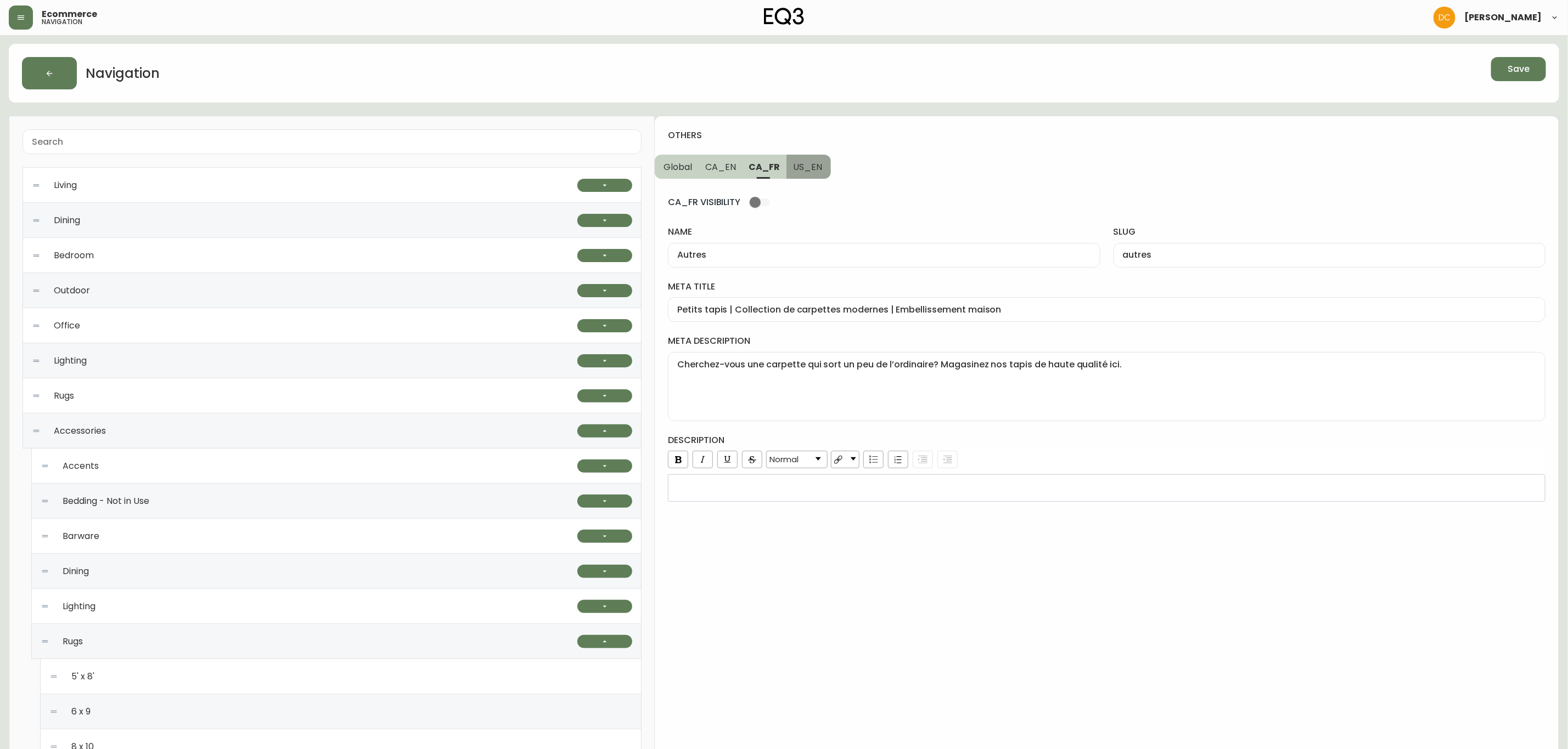
click at [807, 165] on span "US_EN" at bounding box center [807, 167] width 29 height 11
type input "Others"
type input "others"
type input "Modern Rugs | Sheepskin Rugs and Rug Pads"
click at [807, 385] on textarea "meta description" at bounding box center [1106, 386] width 859 height 55
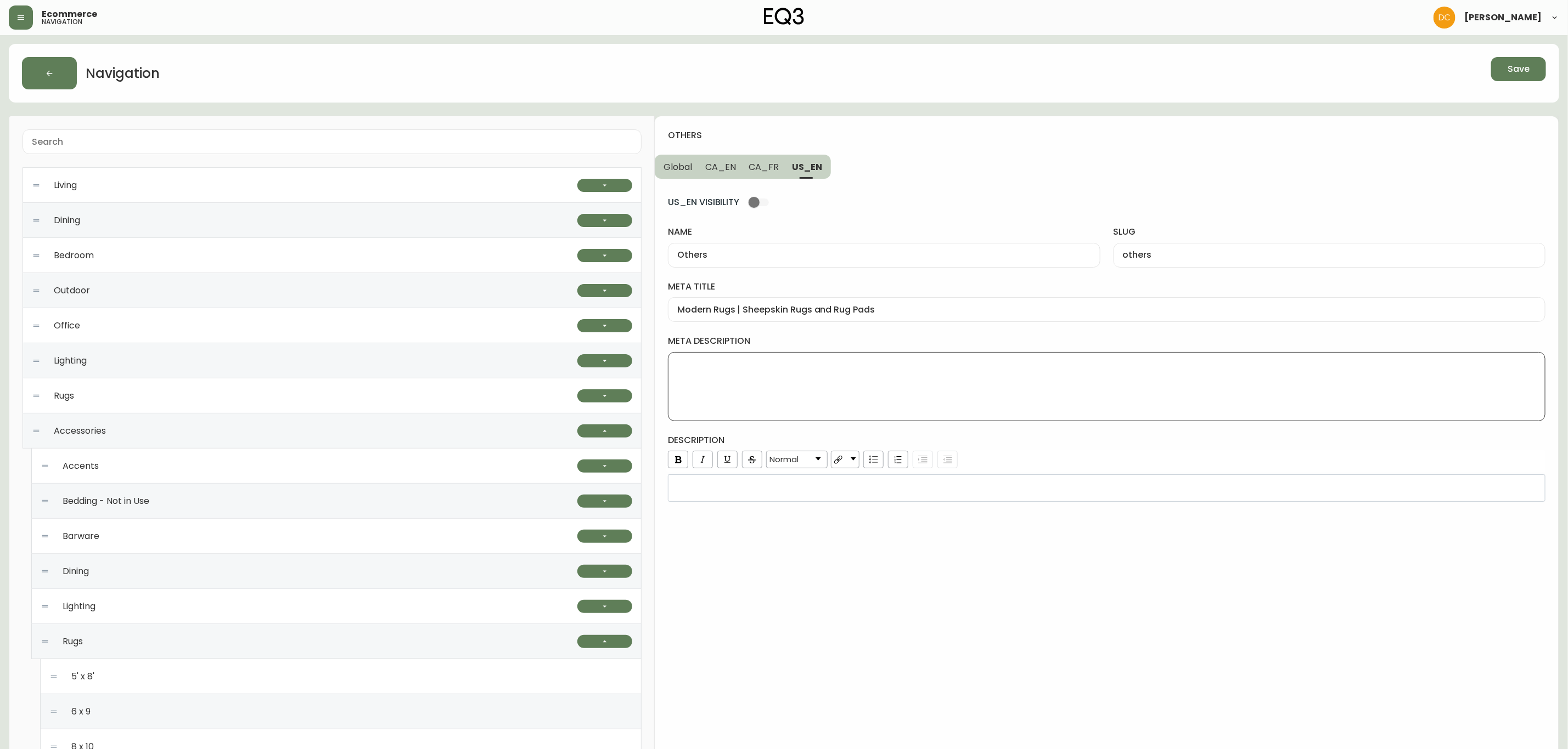
paste textarea "Whether you're looking for a sheepskin rug or an accent rug, we have the soluti…"
type textarea "Whether you're looking for a sheepskin rug or an accent rug, we have the soluti…"
click at [807, 494] on div "rdw-editor" at bounding box center [1107, 488] width 863 height 11
click at [1012, 603] on div "others Global CA_EN CA_FR US_EN US_EN VISIBILITY name Others slug others meta t…" at bounding box center [1107, 655] width 904 height 1078
drag, startPoint x: 769, startPoint y: 166, endPoint x: 761, endPoint y: 166, distance: 8.0
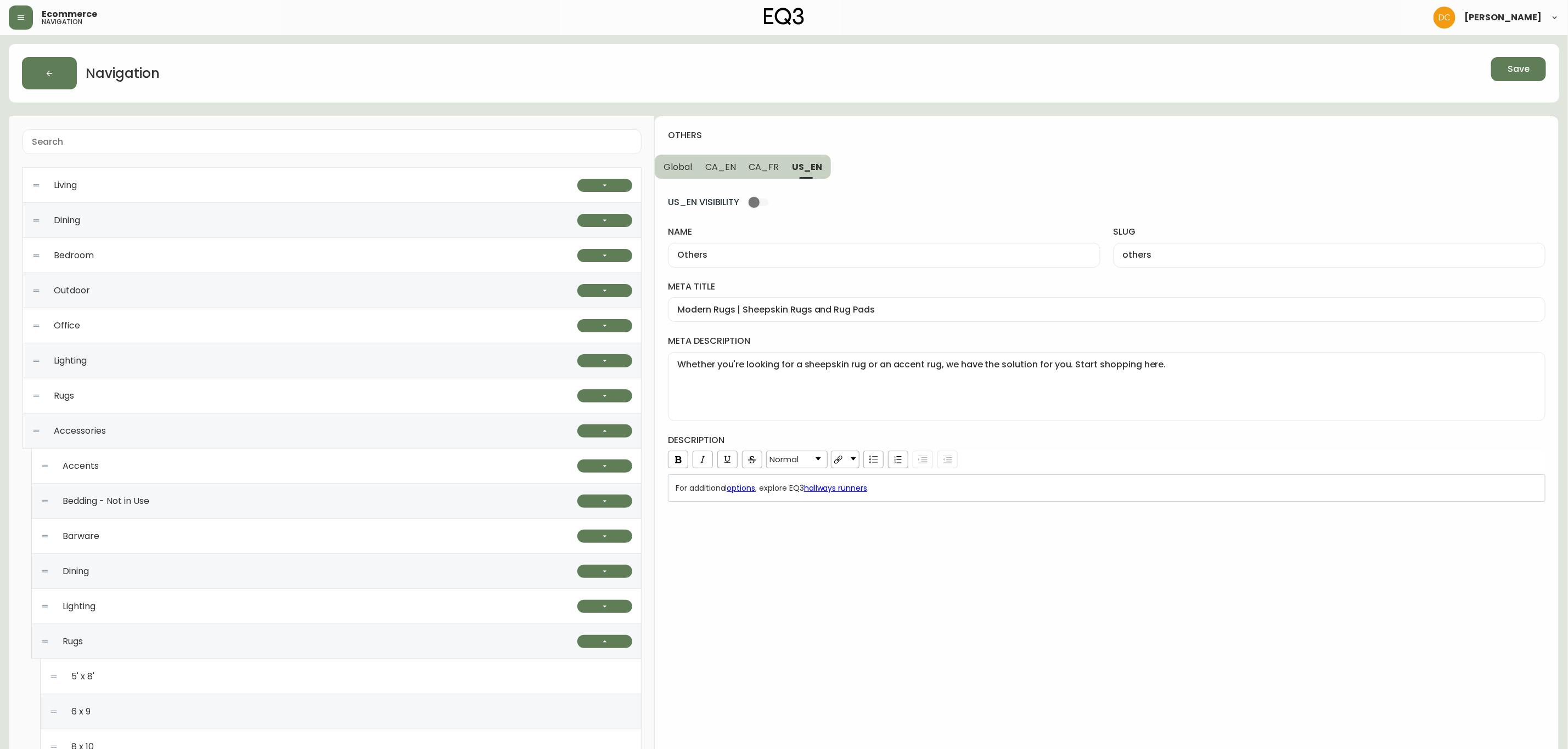
click at [769, 166] on span "CA_FR" at bounding box center [764, 167] width 30 height 11
type input "Autres"
type input "autres"
type input "Petits tapis | Collection de carpettes modernes | Embellissement maison"
type textarea "Cherchez-vous une carpette qui sort un peu de l’ordinaire? Magasinez nos tapis …"
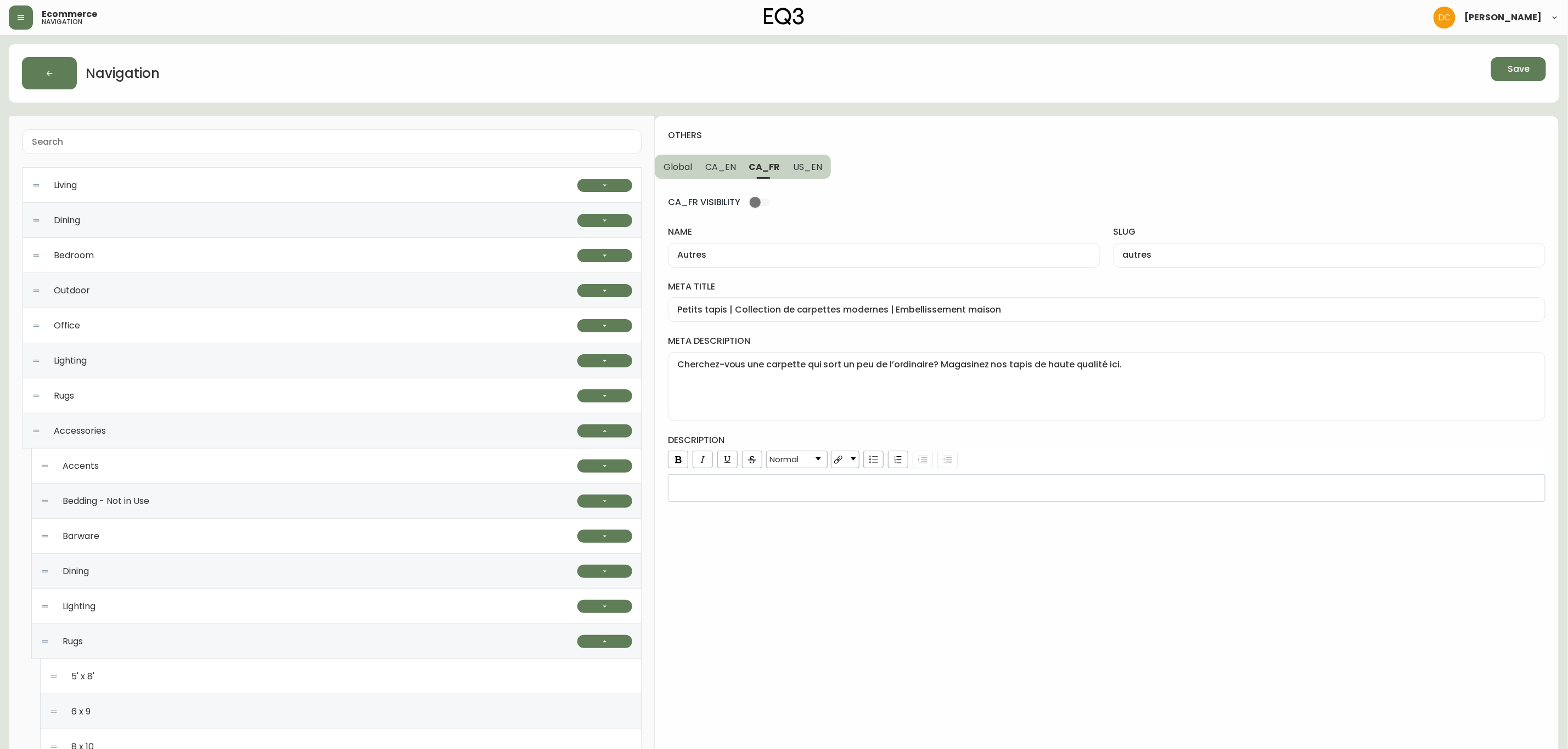
click at [726, 163] on span "CA_EN" at bounding box center [720, 167] width 30 height 11
type input "Others"
type input "others"
type input "Modern Rugs | Sheepskin Rugs and Rug Pads"
type textarea "Looking for a rug that's little more interesting? Shop our high-quality sheepsk…"
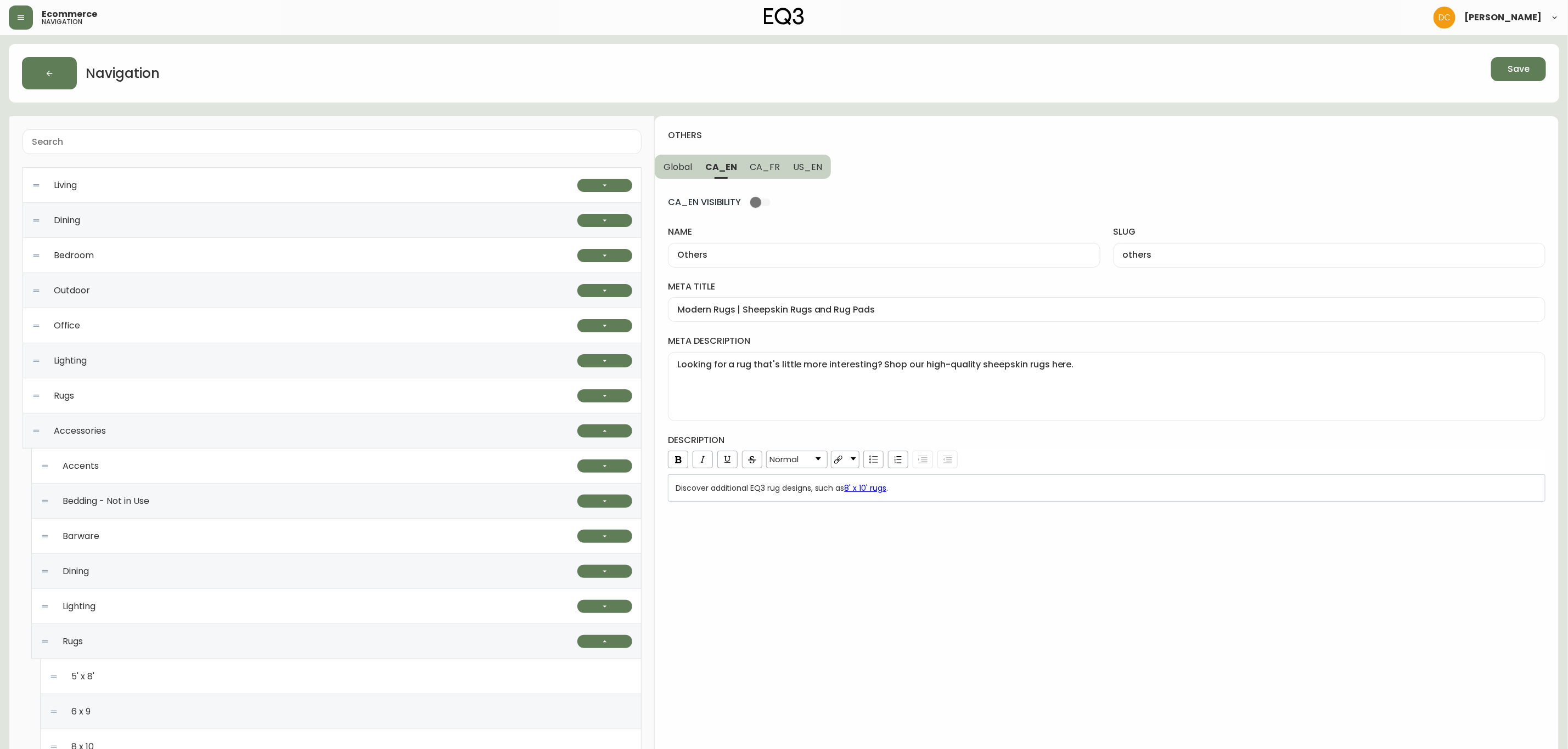
click at [696, 167] on button "Global" at bounding box center [676, 166] width 44 height 24
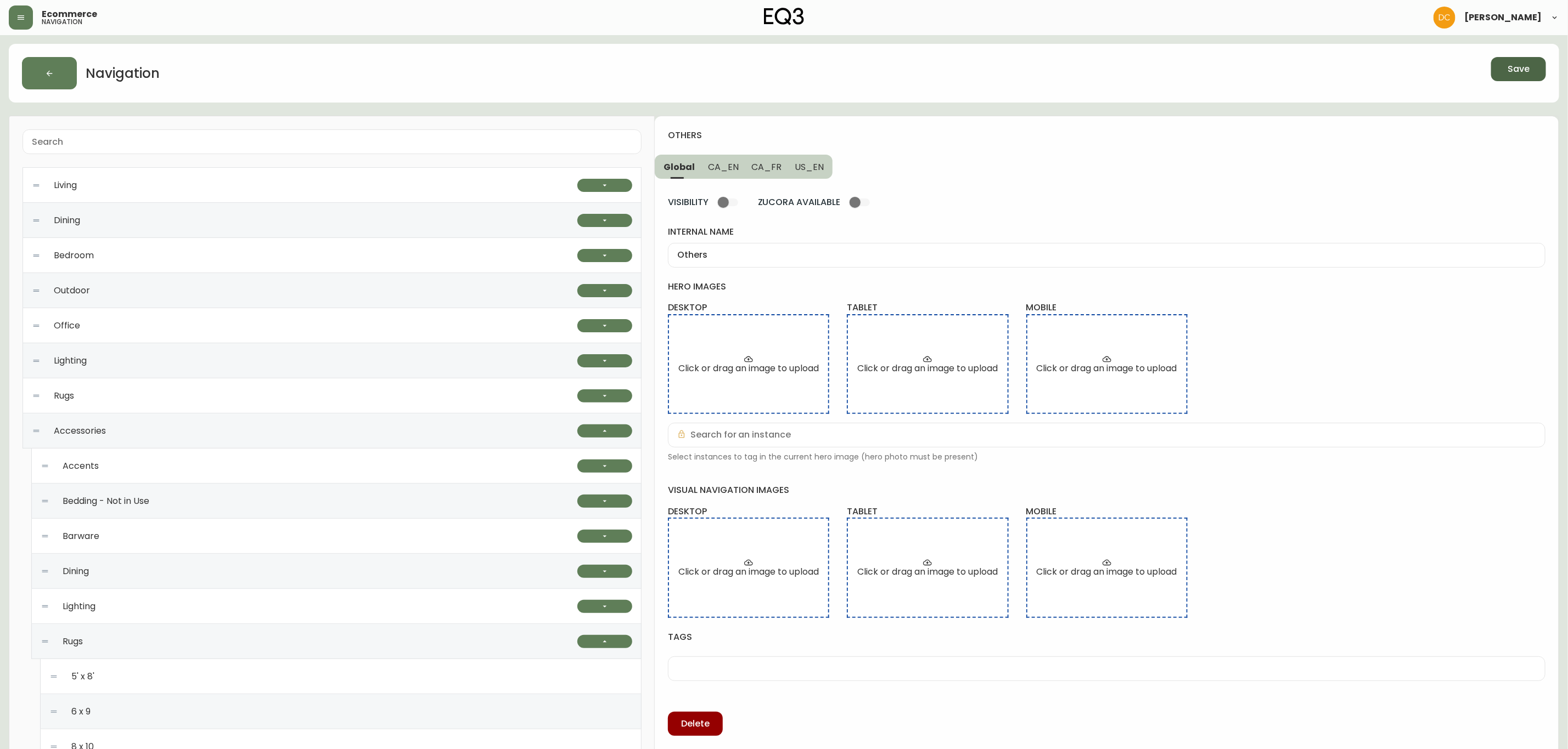
click at [1500, 75] on button "Save" at bounding box center [1518, 68] width 55 height 24
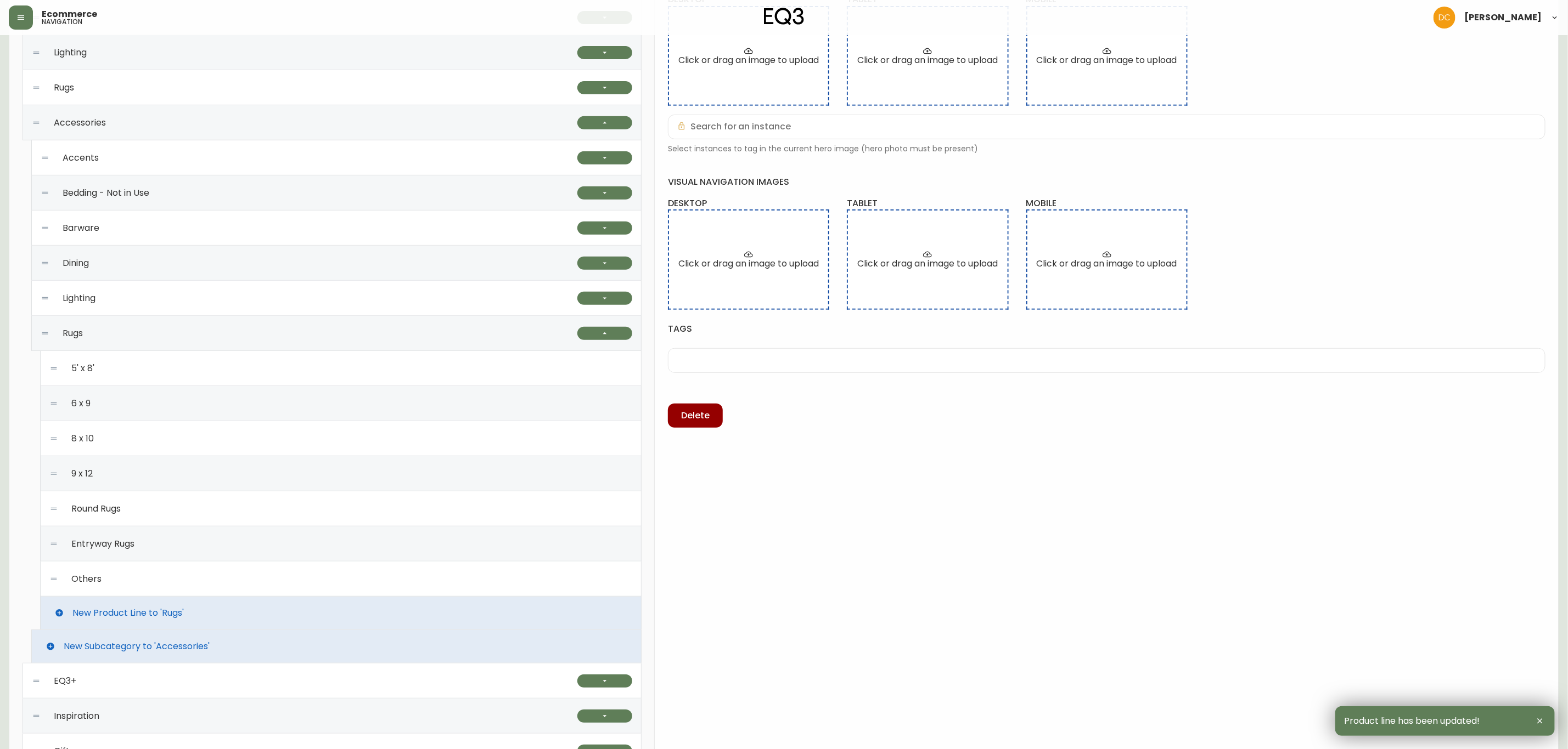
scroll to position [448, 0]
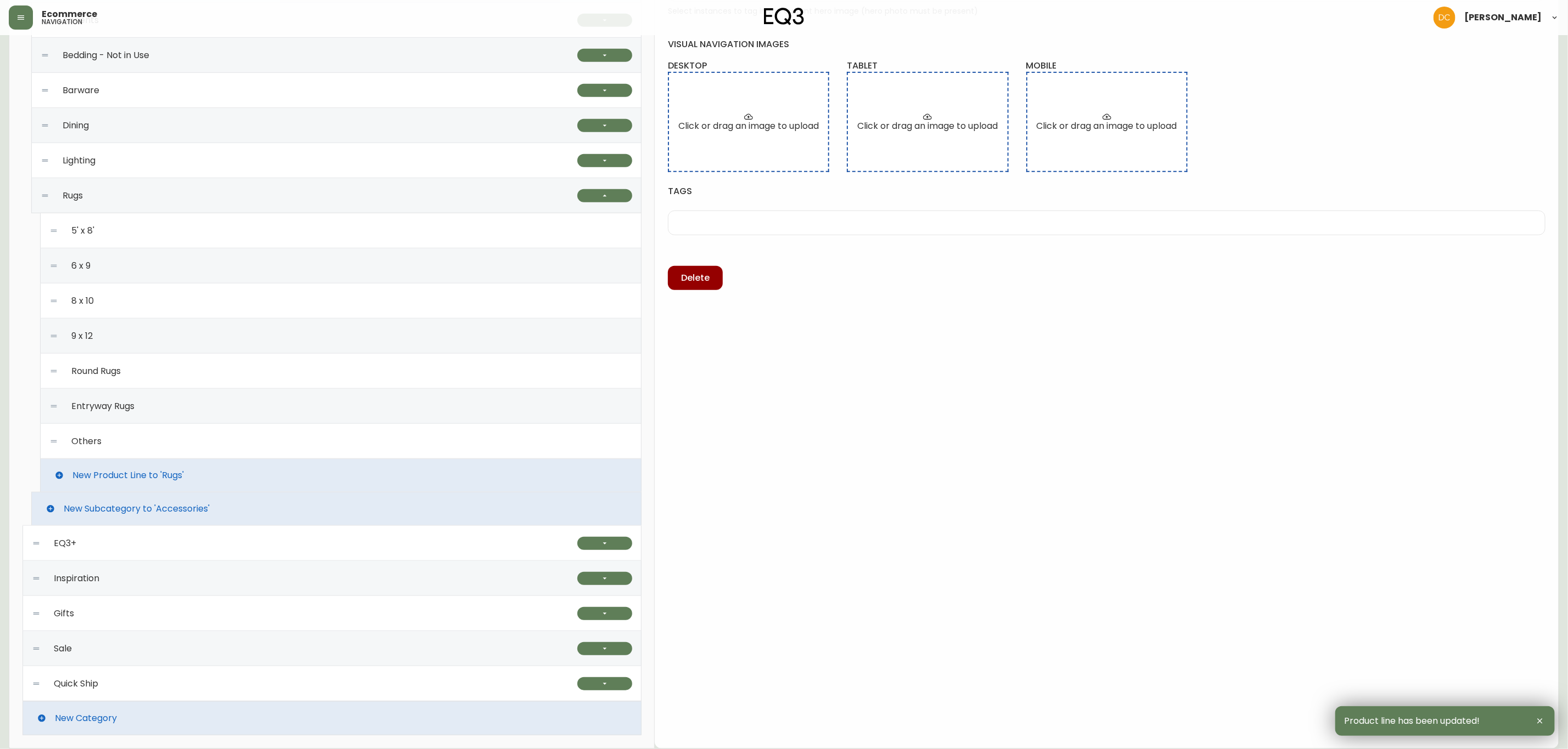
click at [191, 447] on div "Others" at bounding box center [340, 441] width 583 height 35
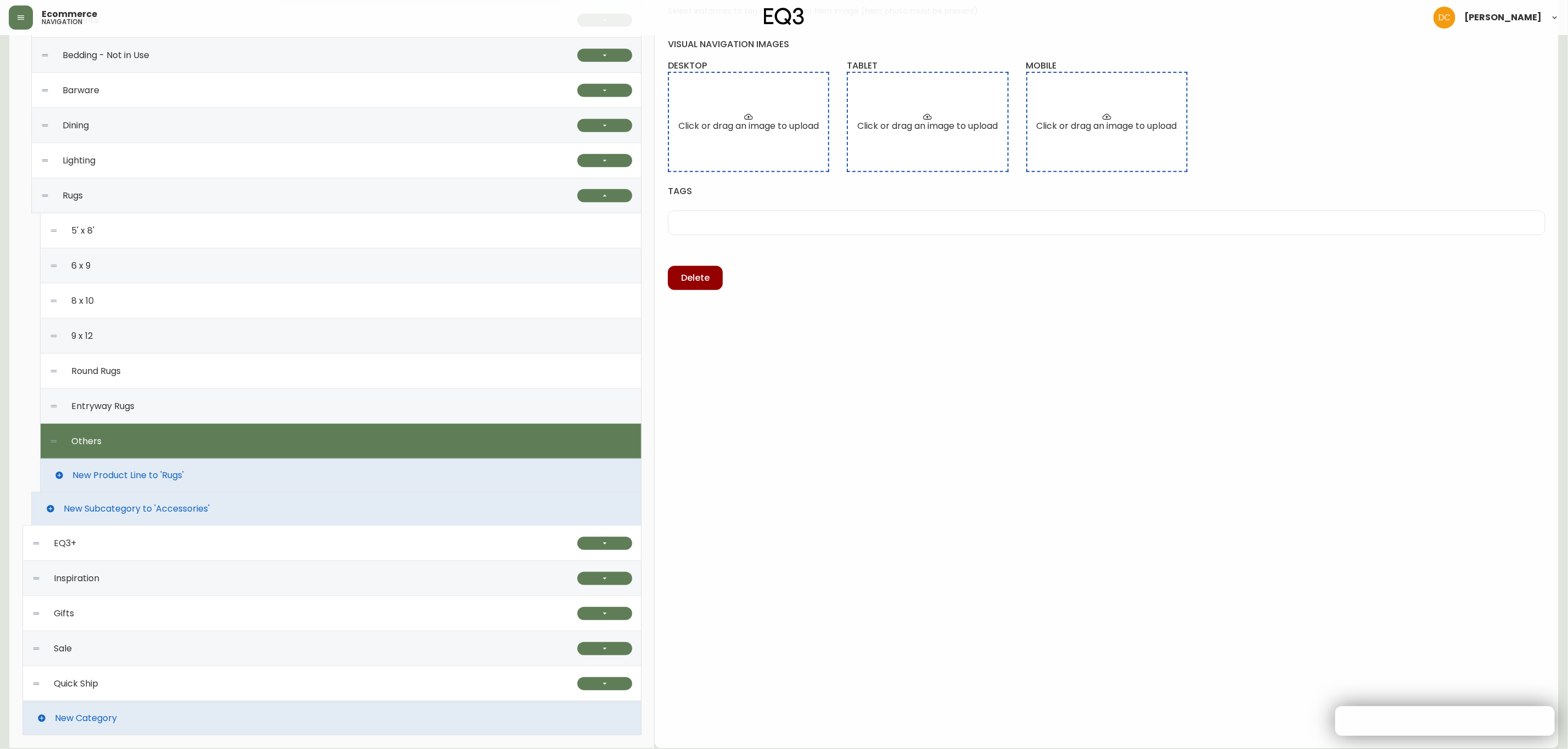
click at [187, 414] on div "Entryway Rugs" at bounding box center [340, 406] width 583 height 35
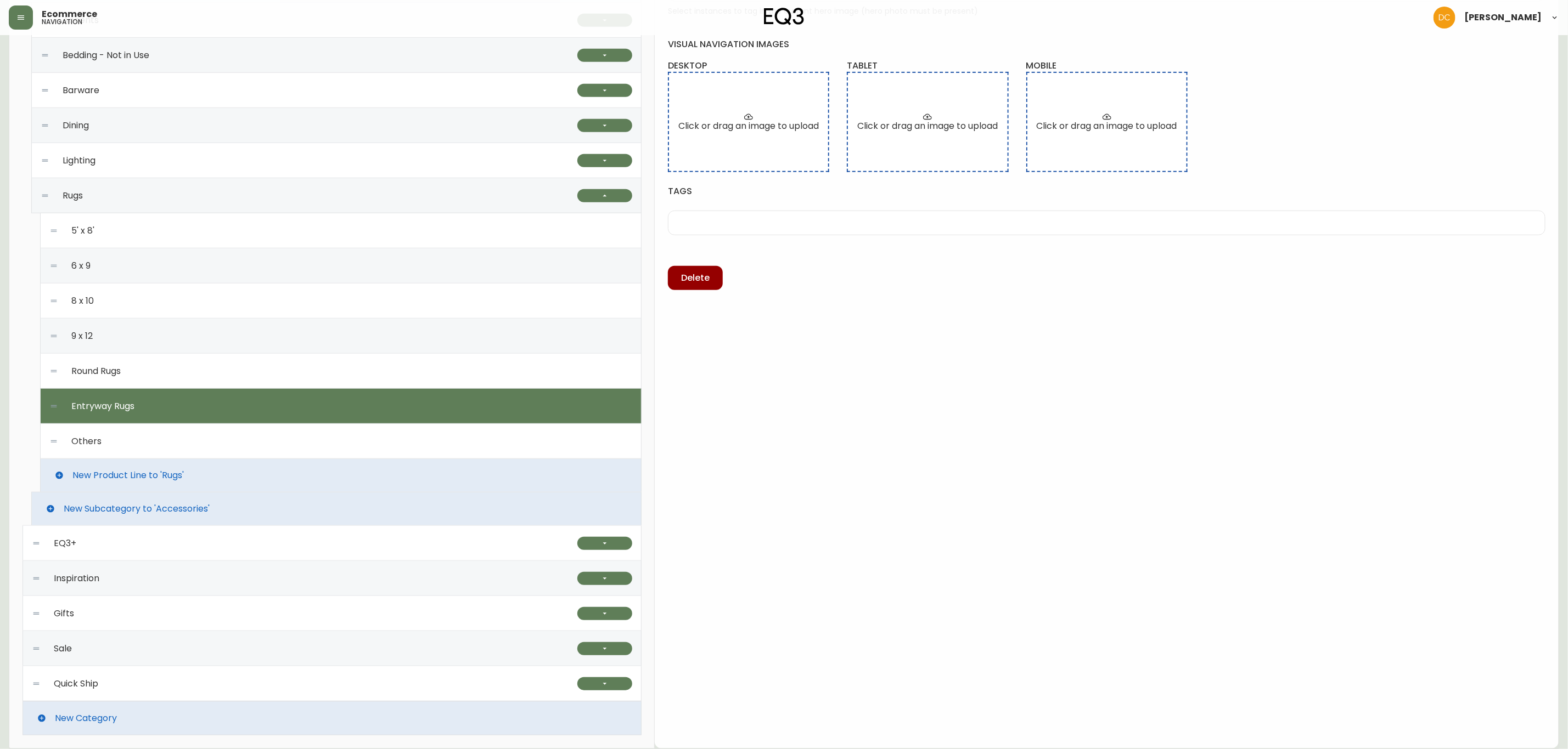
click at [191, 382] on div "Round Rugs" at bounding box center [340, 371] width 583 height 35
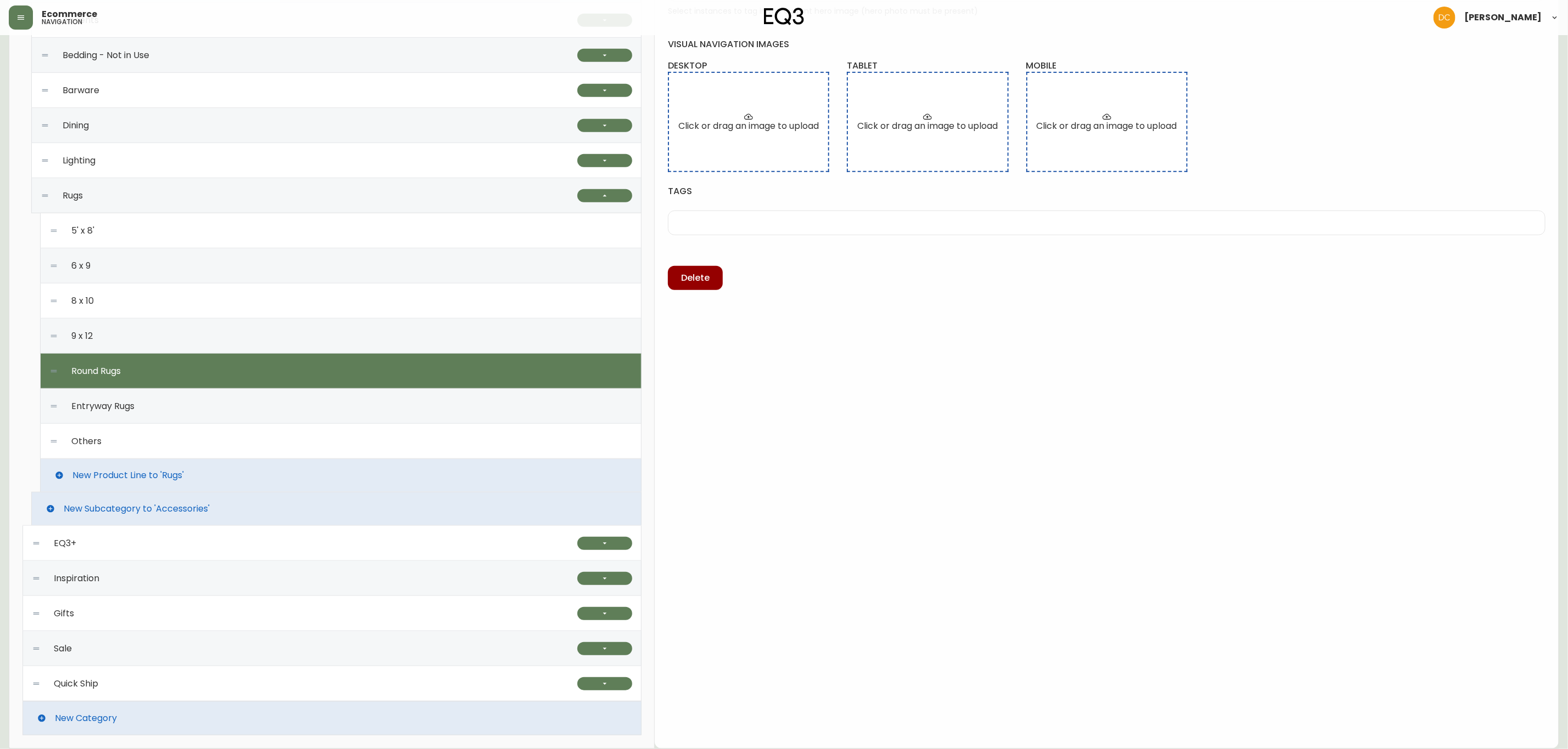
click at [200, 338] on div "9 x 12" at bounding box center [340, 336] width 583 height 35
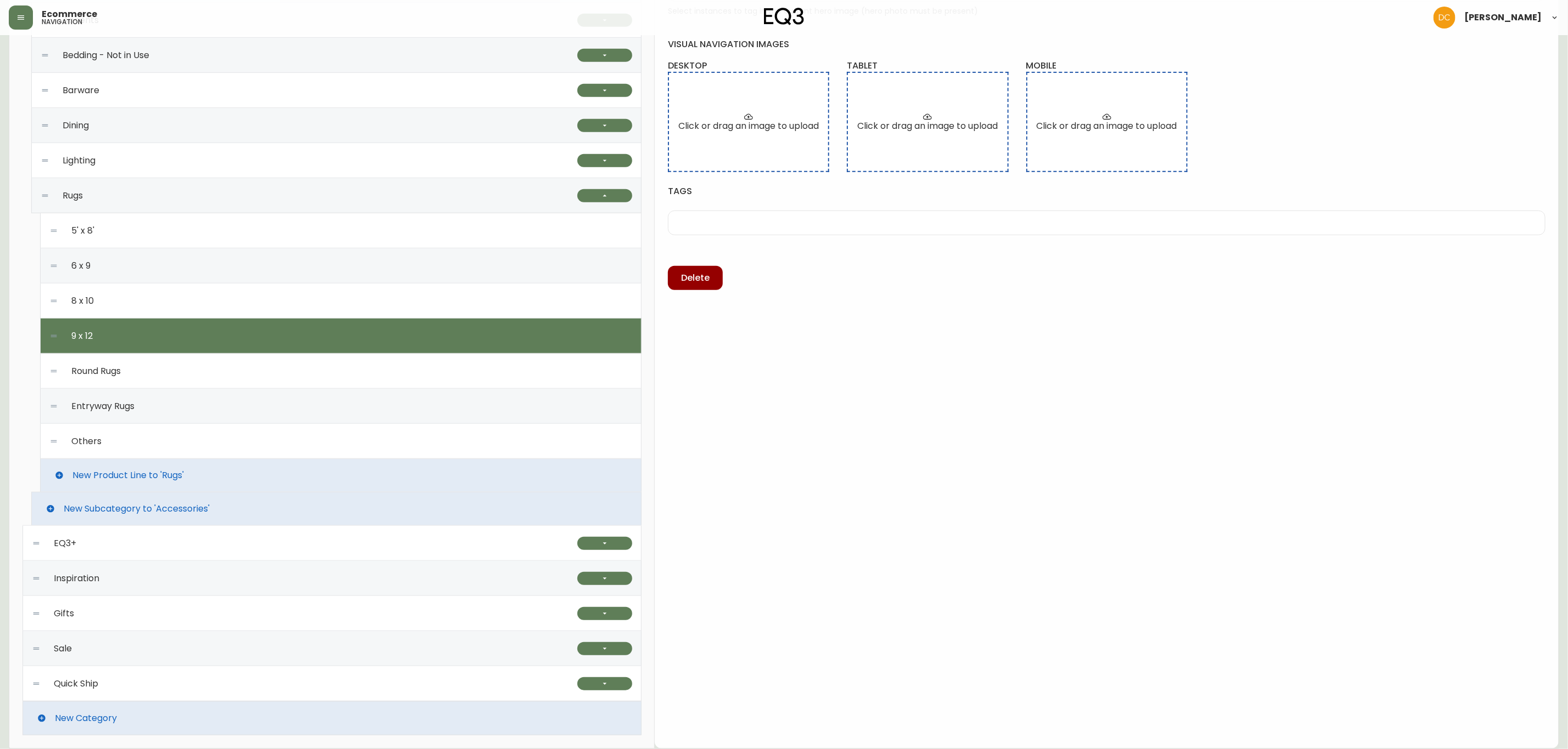
click at [194, 234] on div "5' x 8'" at bounding box center [340, 231] width 583 height 35
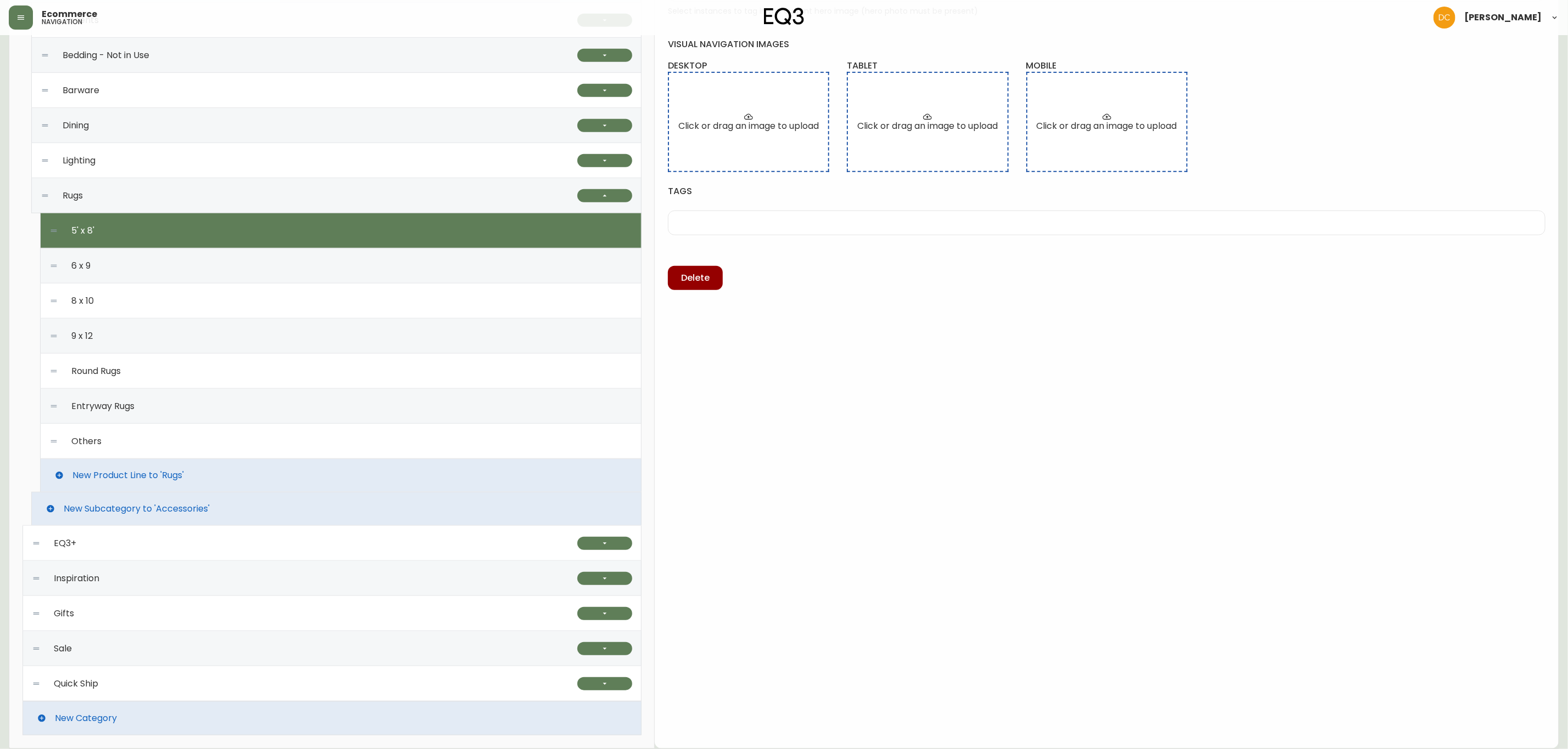
type input "5' x 8'"
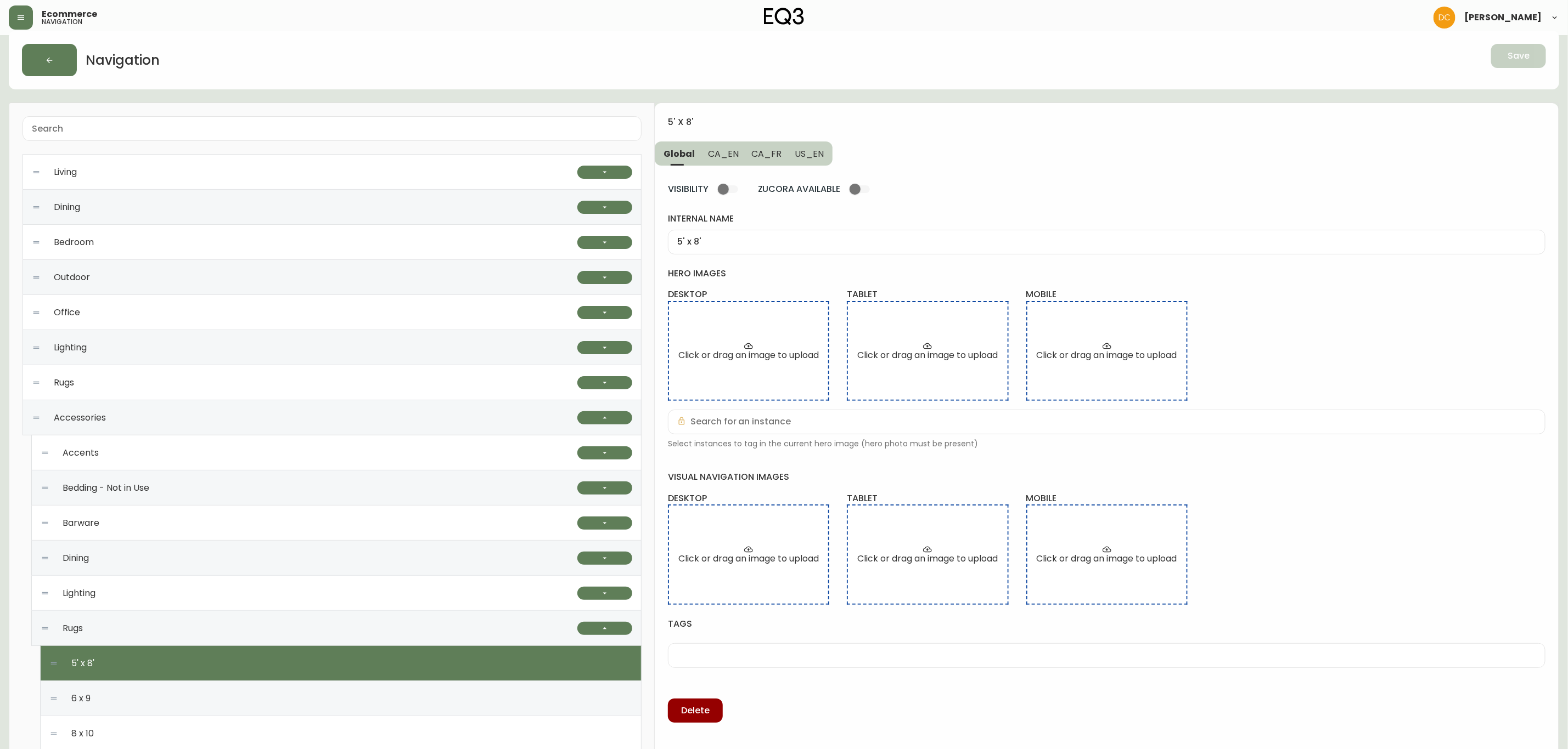
scroll to position [0, 0]
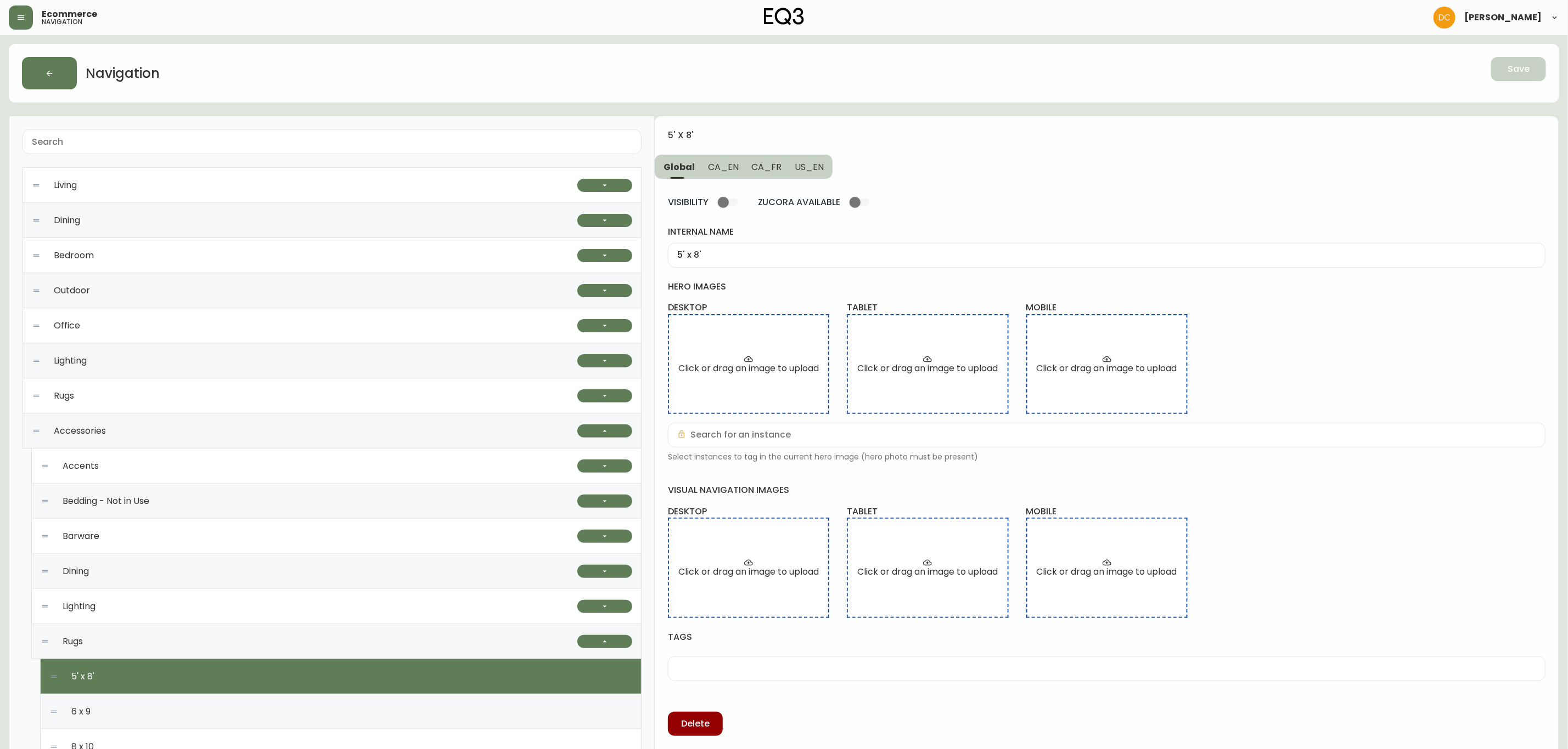
click at [220, 187] on div "Living" at bounding box center [305, 185] width 546 height 35
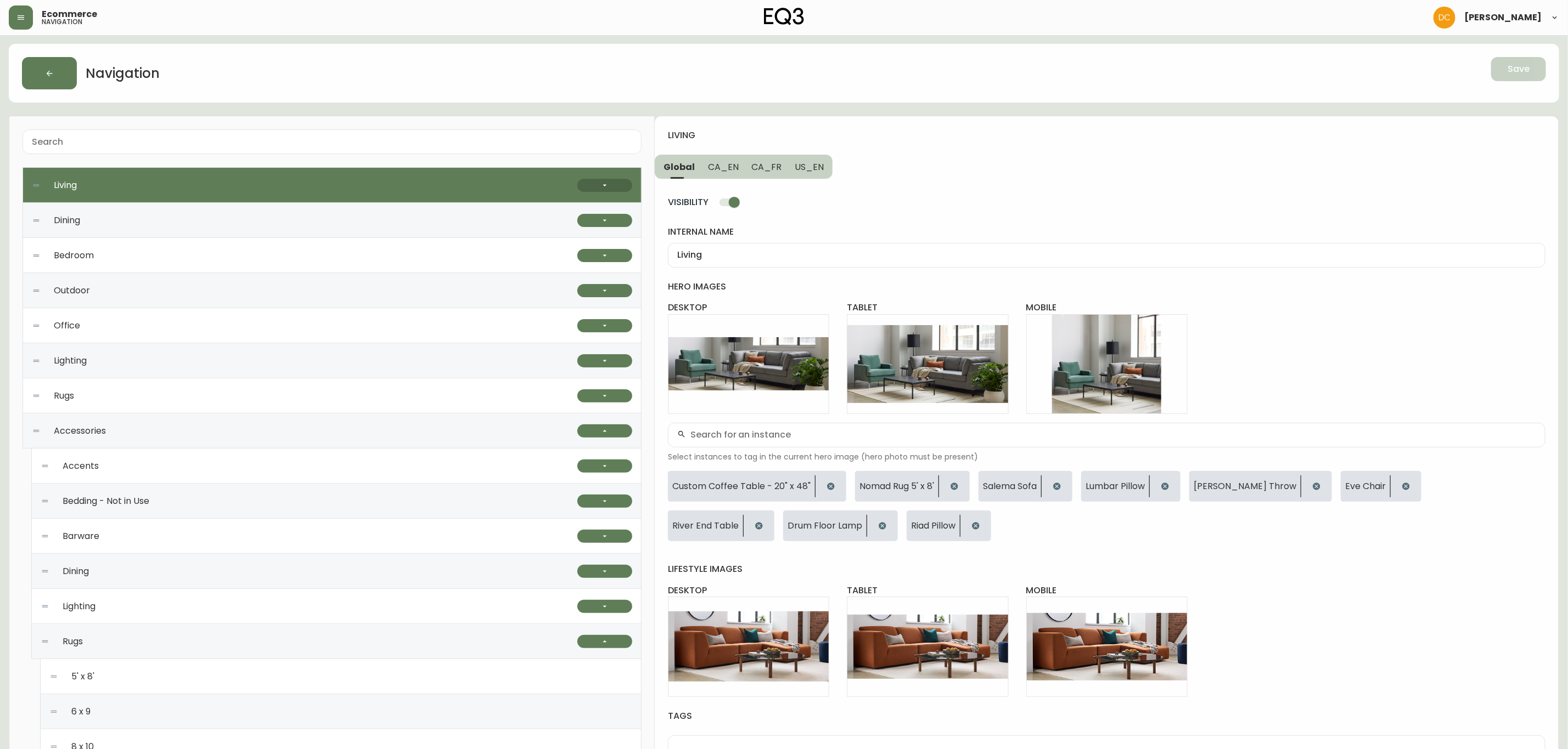
click at [586, 182] on button "button" at bounding box center [605, 186] width 55 height 13
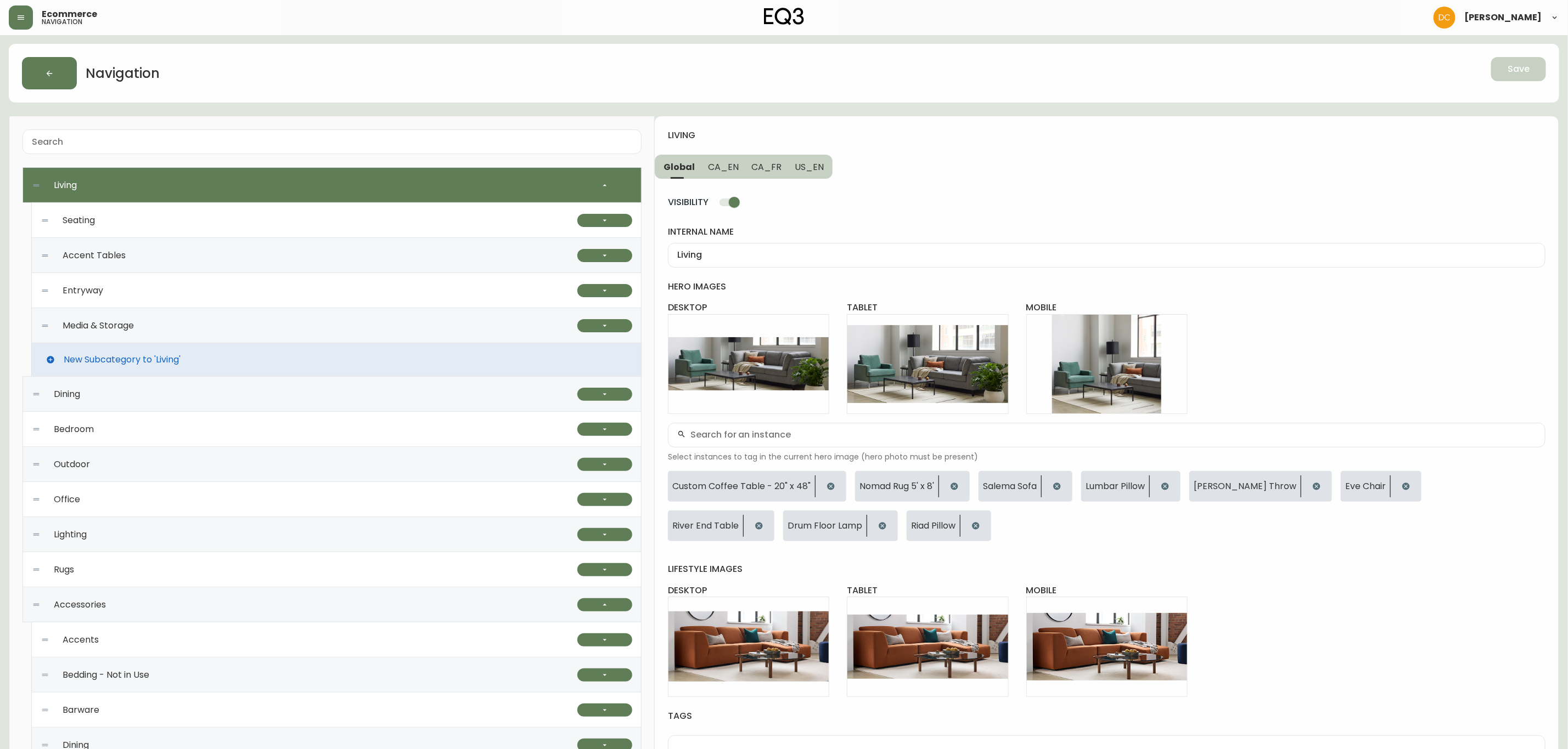
click at [269, 233] on div "Seating" at bounding box center [308, 220] width 537 height 35
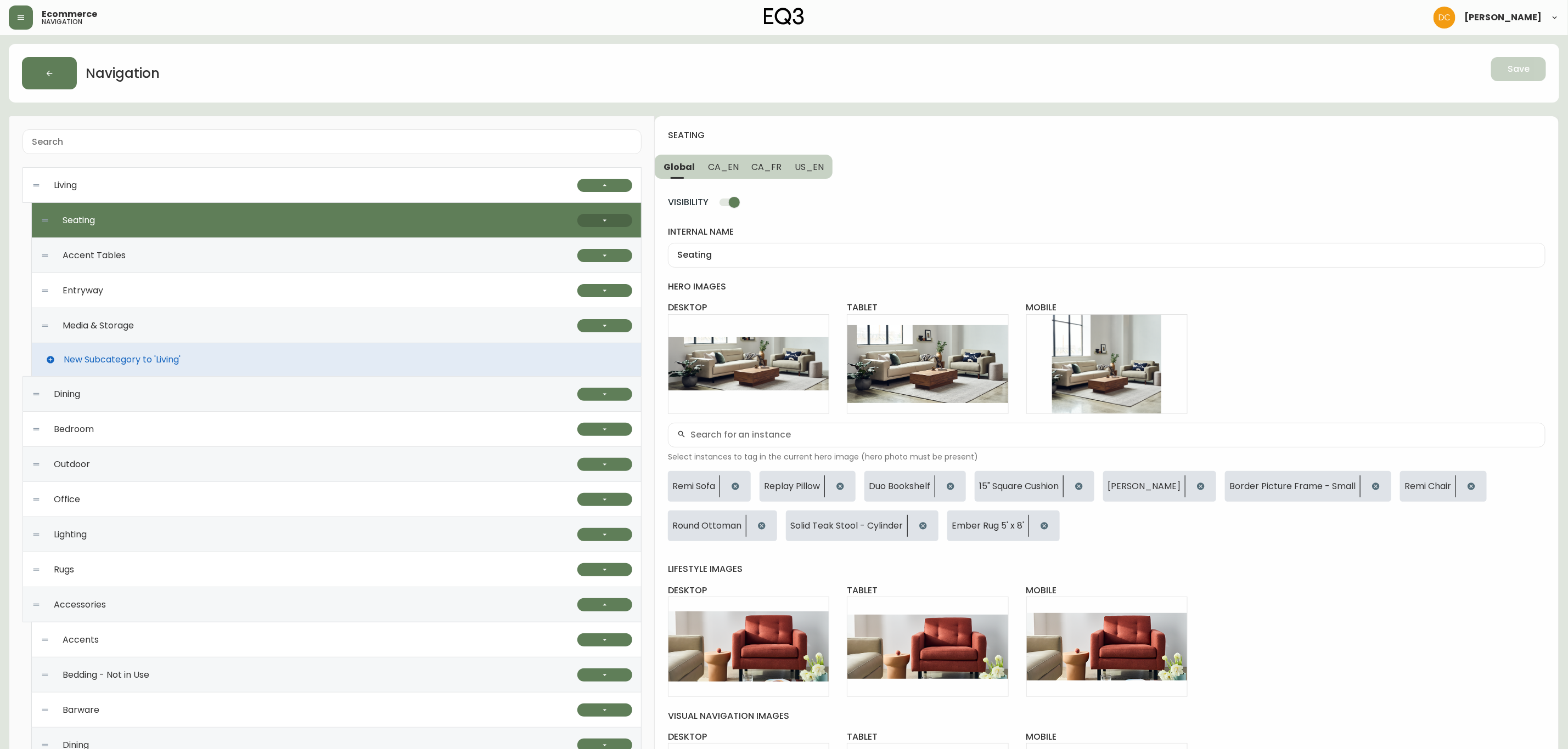
click at [593, 223] on button "button" at bounding box center [605, 220] width 55 height 13
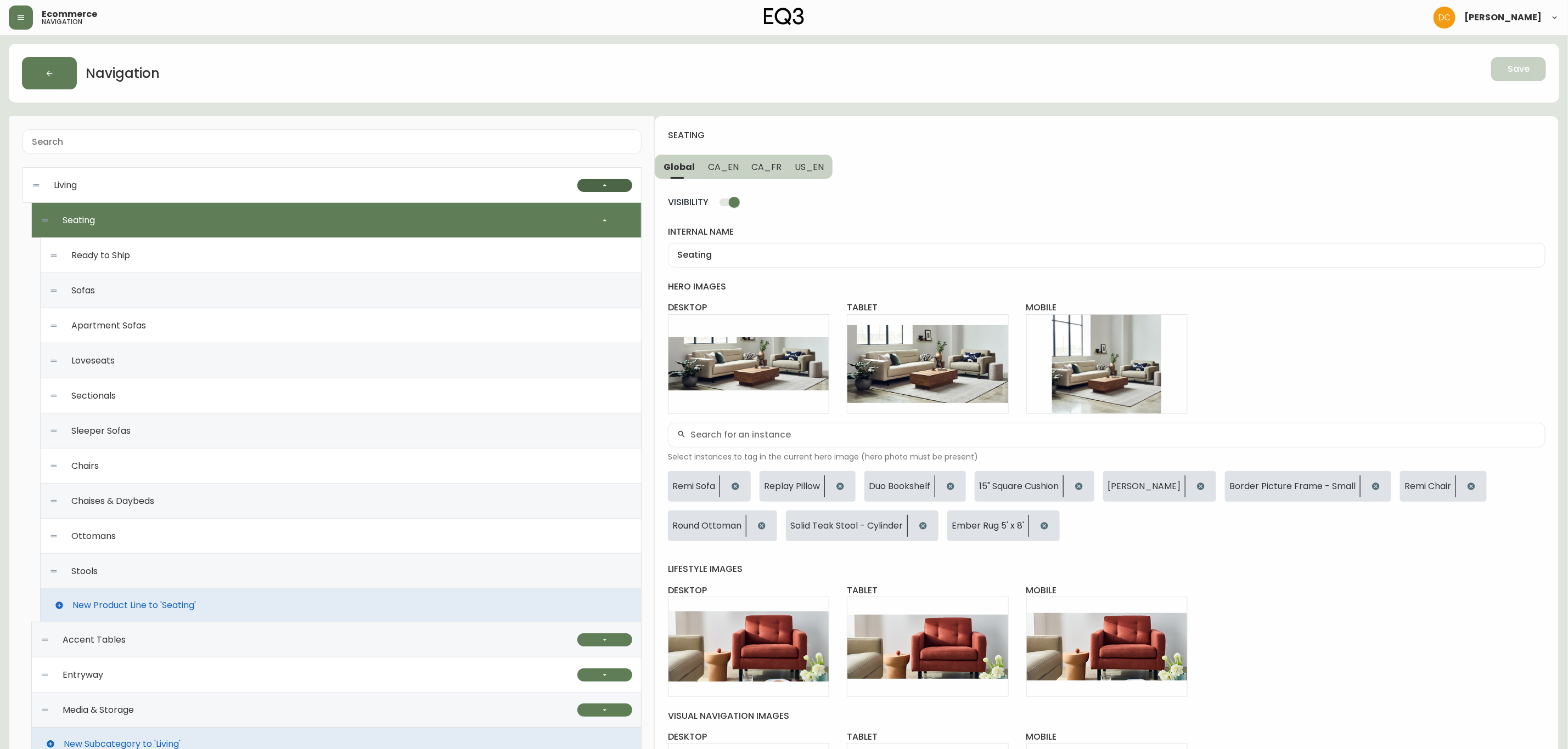
click at [601, 189] on icon "button" at bounding box center [605, 185] width 9 height 9
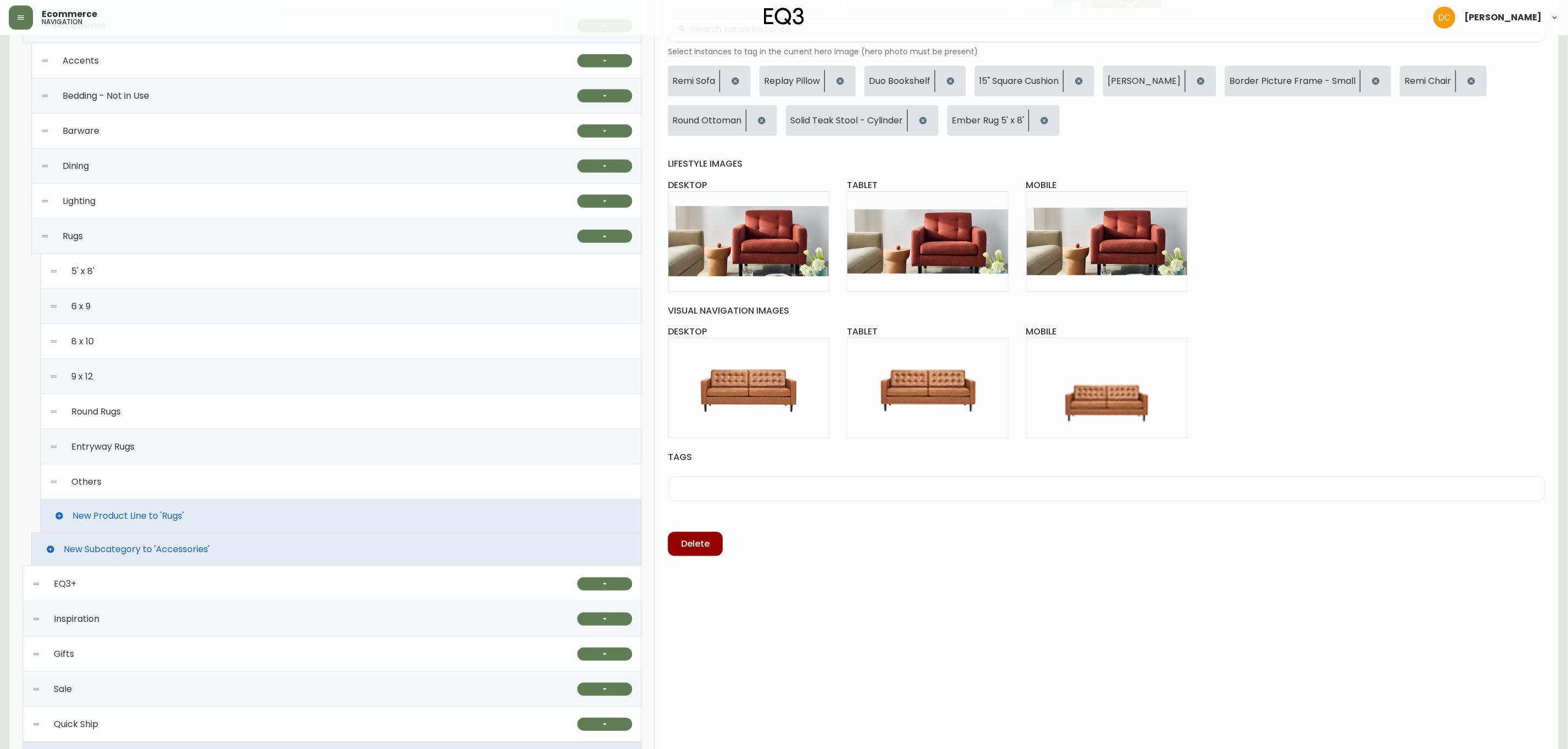
scroll to position [411, 0]
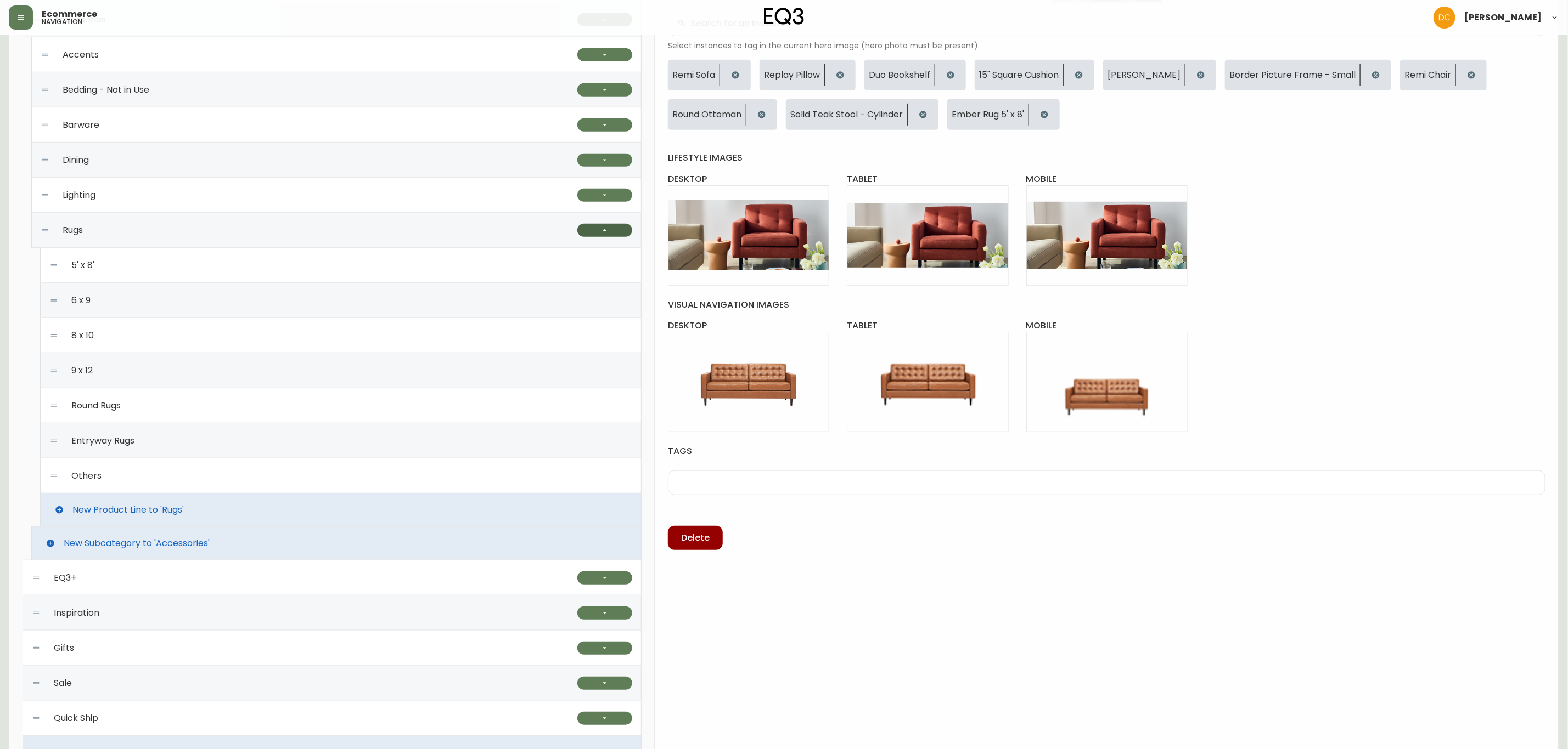
click at [601, 231] on icon "button" at bounding box center [605, 230] width 9 height 9
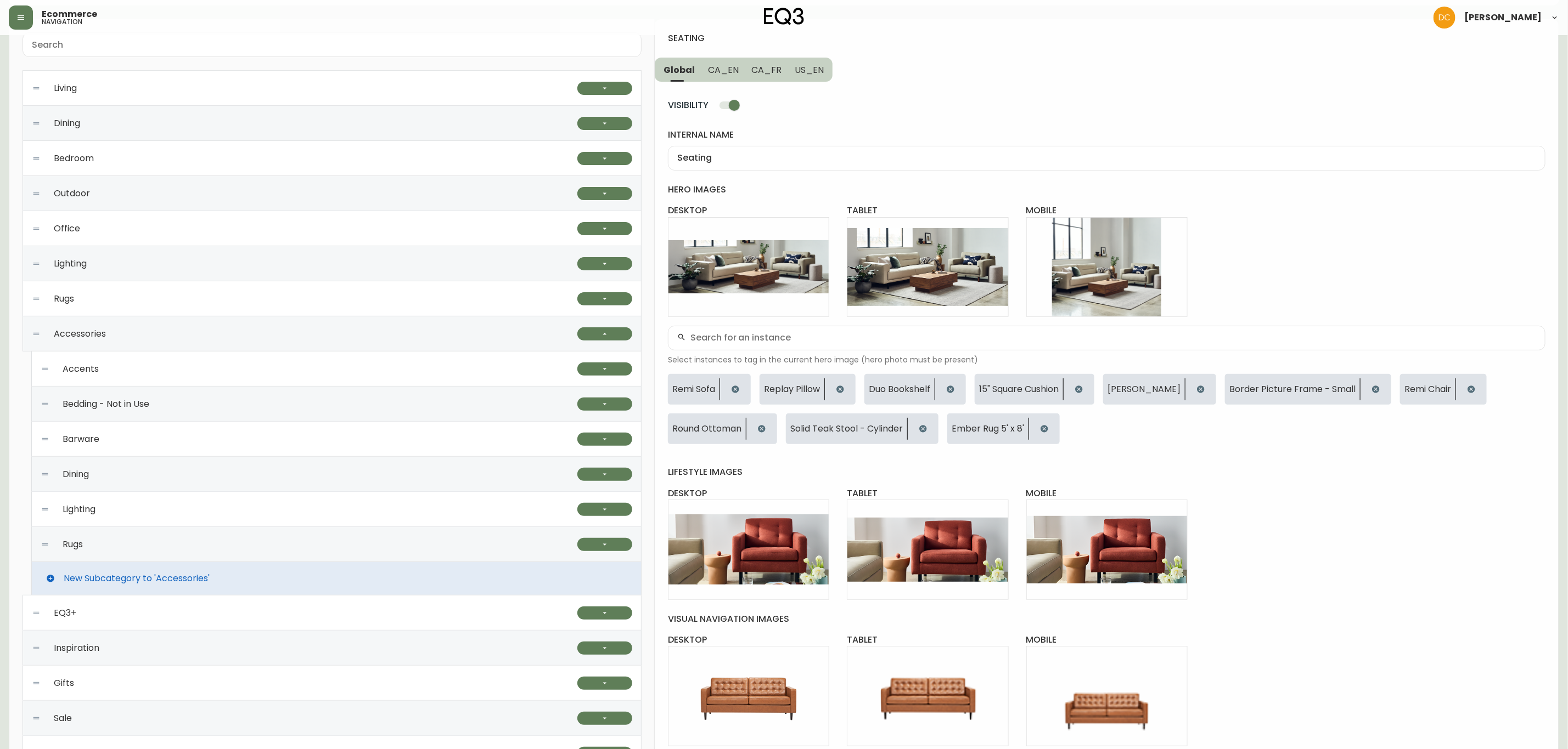
scroll to position [0, 0]
